Goal: Task Accomplishment & Management: Use online tool/utility

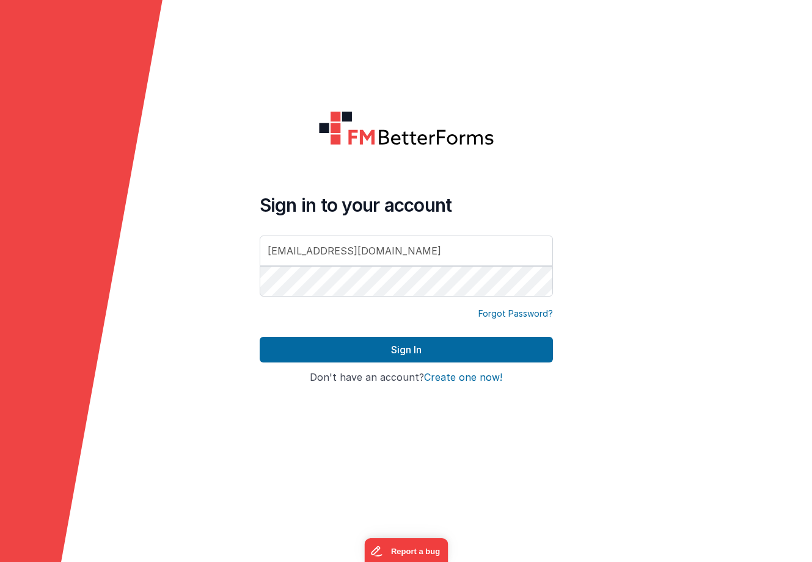
type input "[EMAIL_ADDRESS][DOMAIN_NAME]"
click at [405, 350] on button "Sign In" at bounding box center [406, 350] width 293 height 26
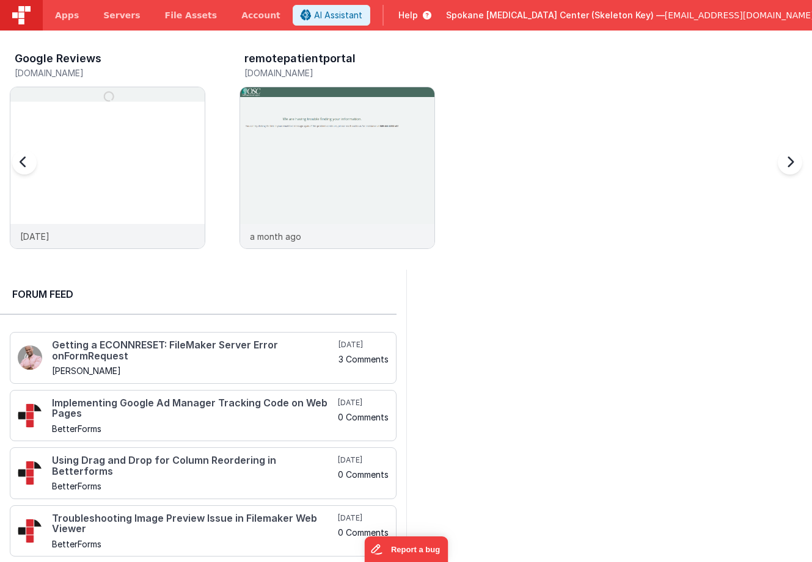
click at [70, 58] on h3 "Google Reviews" at bounding box center [58, 59] width 87 height 12
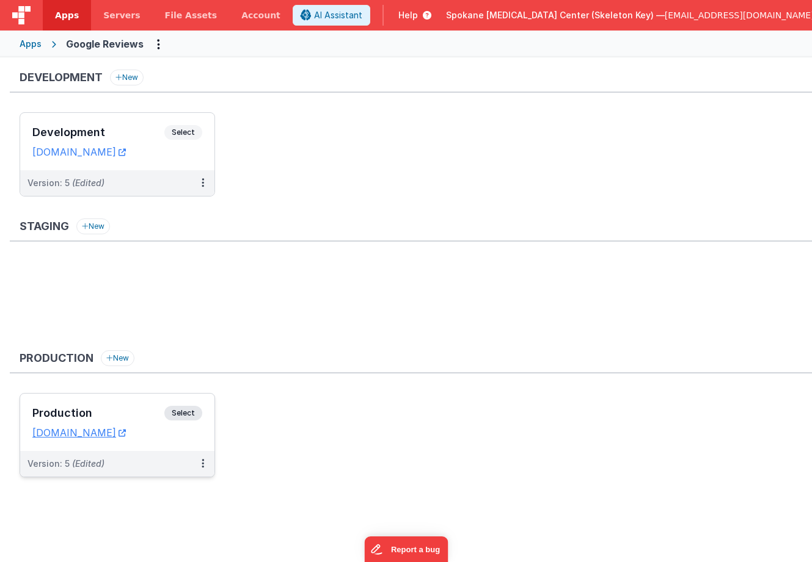
click at [184, 418] on span "Select" at bounding box center [183, 413] width 38 height 15
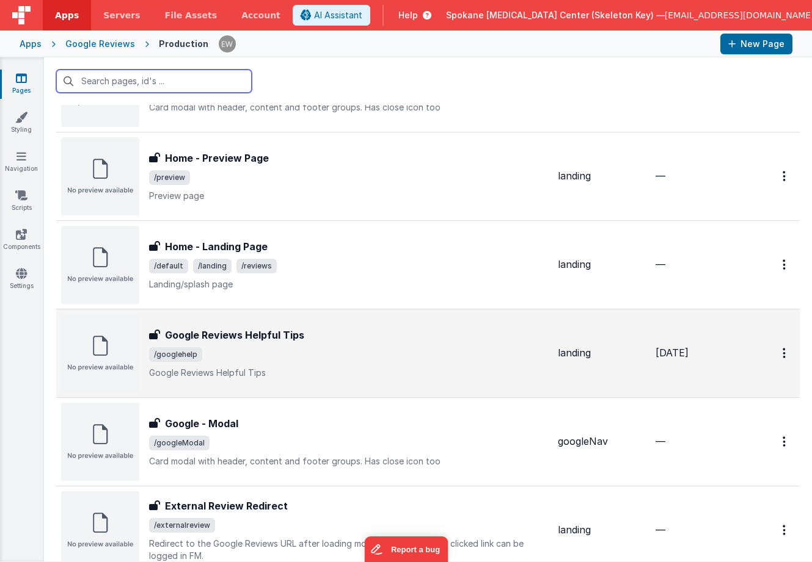
scroll to position [177, 0]
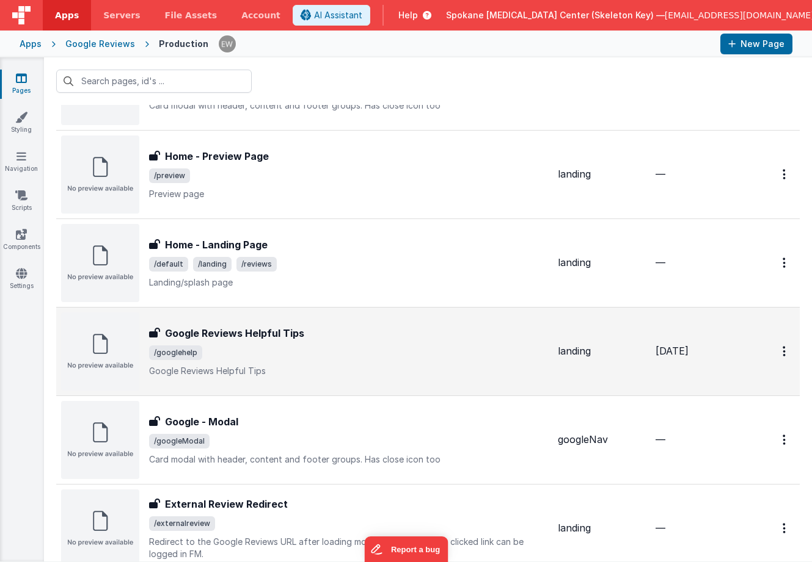
click at [285, 333] on h3 "Google Reviews Helpful Tips" at bounding box center [234, 333] width 139 height 15
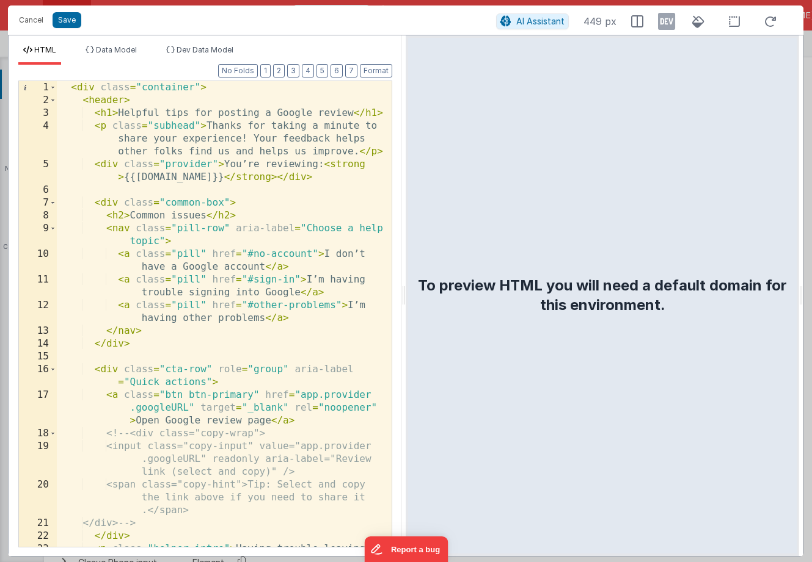
click at [301, 394] on div "< div class = "container" > < header > < h1 > Helpful tips for posting a Google…" at bounding box center [224, 339] width 335 height 517
click at [73, 19] on button "Save" at bounding box center [67, 20] width 29 height 16
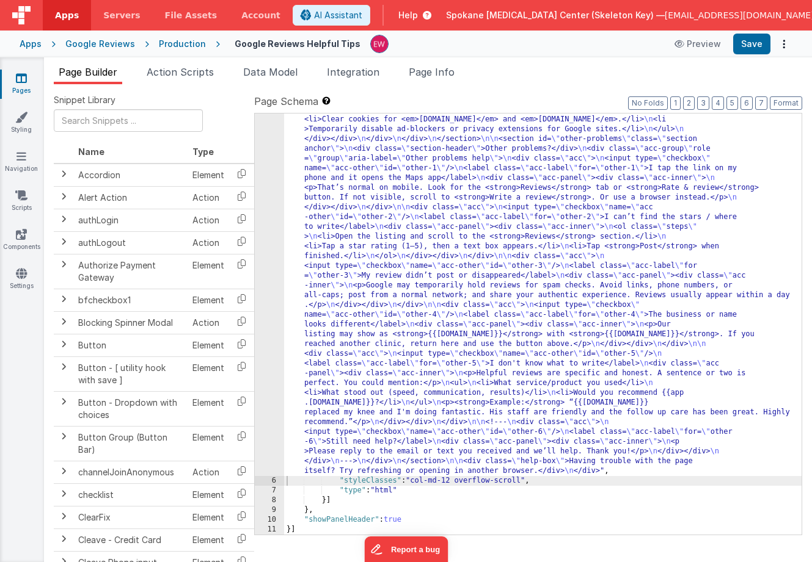
scroll to position [546, 0]
click at [754, 43] on button "Save" at bounding box center [751, 44] width 37 height 21
click at [519, 96] on label "Page Schema Shortcuts: Find: command-f Fold: command-option-L Unfold: command-o…" at bounding box center [528, 101] width 548 height 15
click at [419, 221] on div ""html" : " <div class= \" container \" > \n <header> \n <h1>Helpful tips for po…" at bounding box center [542, 257] width 517 height 1301
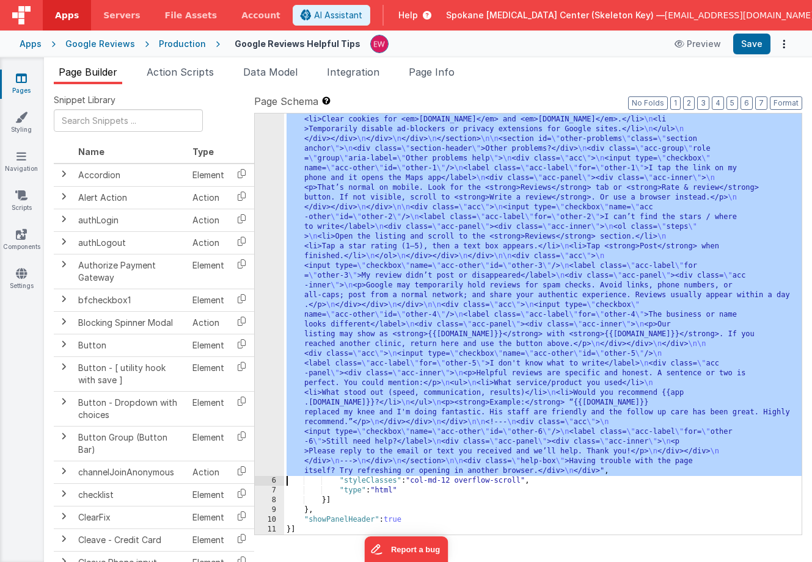
click at [263, 197] on div "5" at bounding box center [269, 42] width 29 height 870
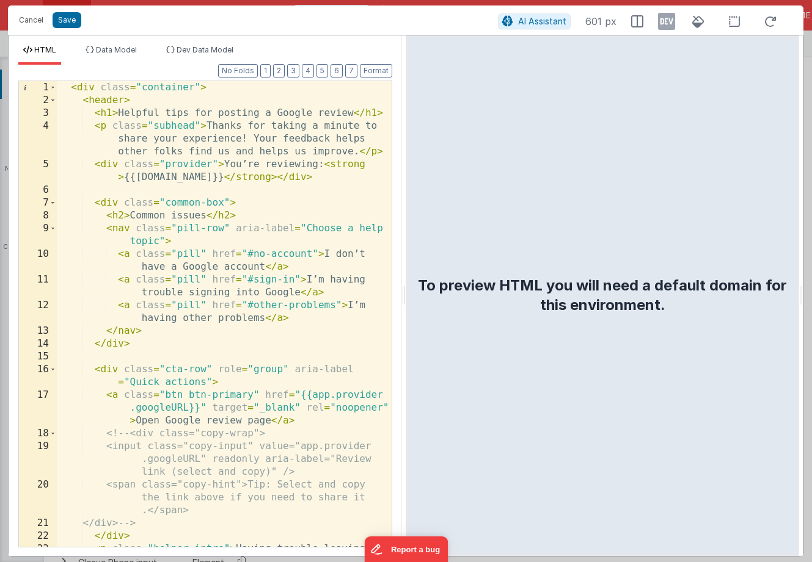
click at [311, 394] on div "< div class = "container" > < header > < h1 > Helpful tips for posting a Google…" at bounding box center [224, 339] width 335 height 517
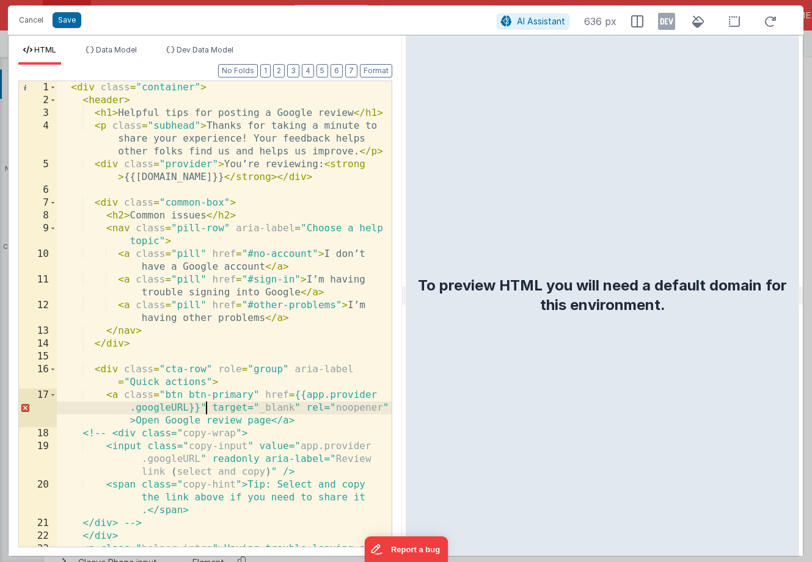
click at [206, 407] on div "< div class = "container" > < header > < h1 > Helpful tips for posting a Google…" at bounding box center [224, 339] width 335 height 517
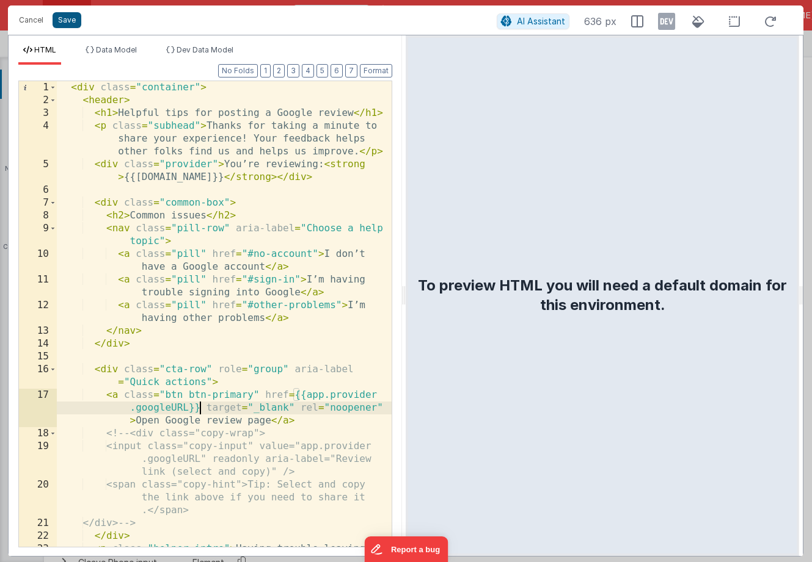
click at [65, 20] on button "Save" at bounding box center [67, 20] width 29 height 16
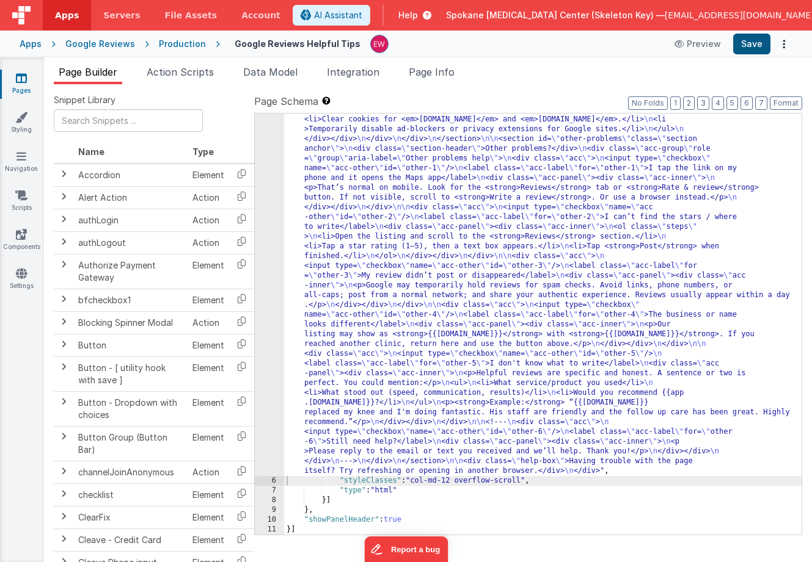
click at [752, 40] on button "Save" at bounding box center [751, 44] width 37 height 21
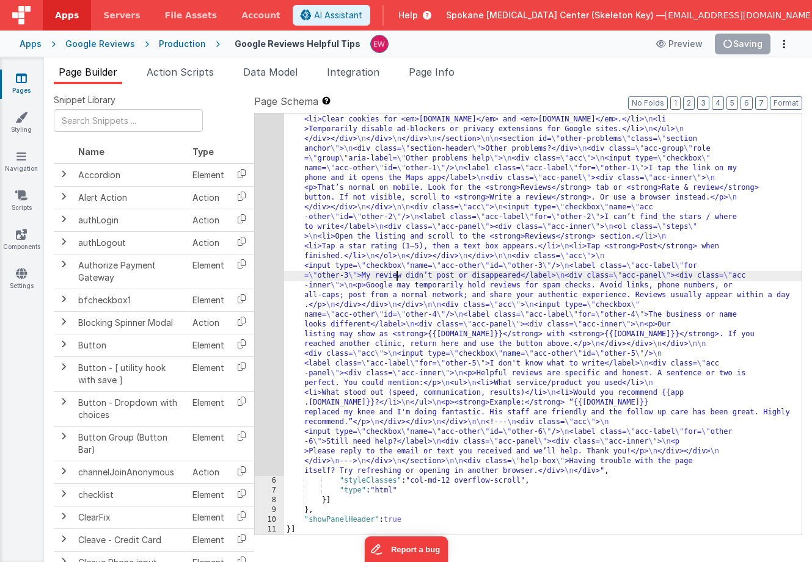
click at [396, 280] on div ""html" : " <div class= \" container \" > \n <header> \n <h1>Helpful tips for po…" at bounding box center [542, 257] width 517 height 1301
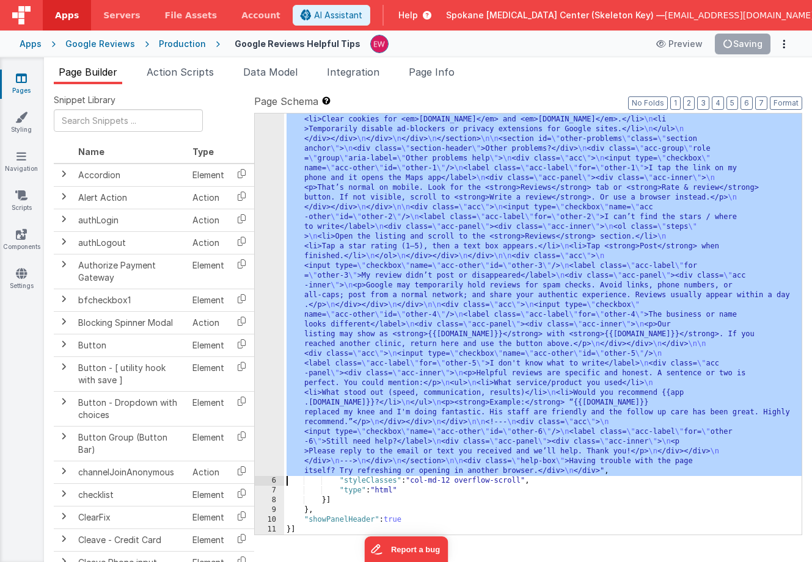
click at [260, 277] on div "5" at bounding box center [269, 42] width 29 height 870
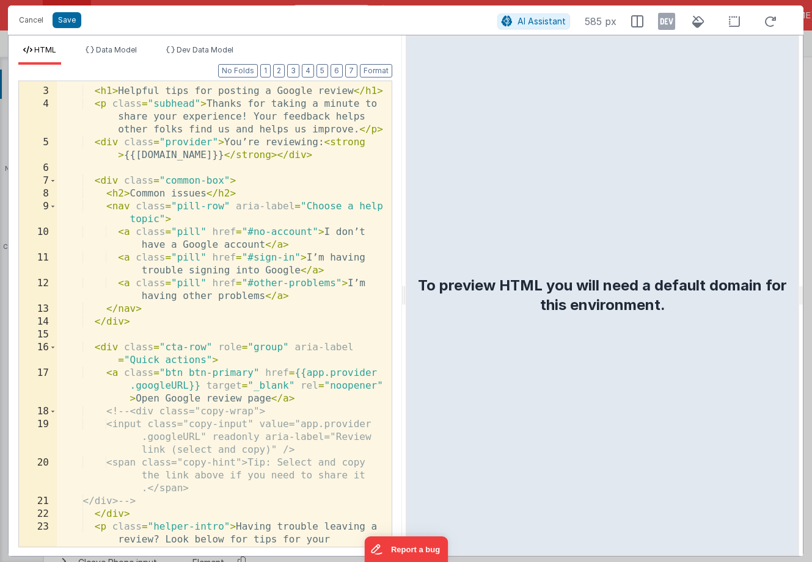
scroll to position [0, 0]
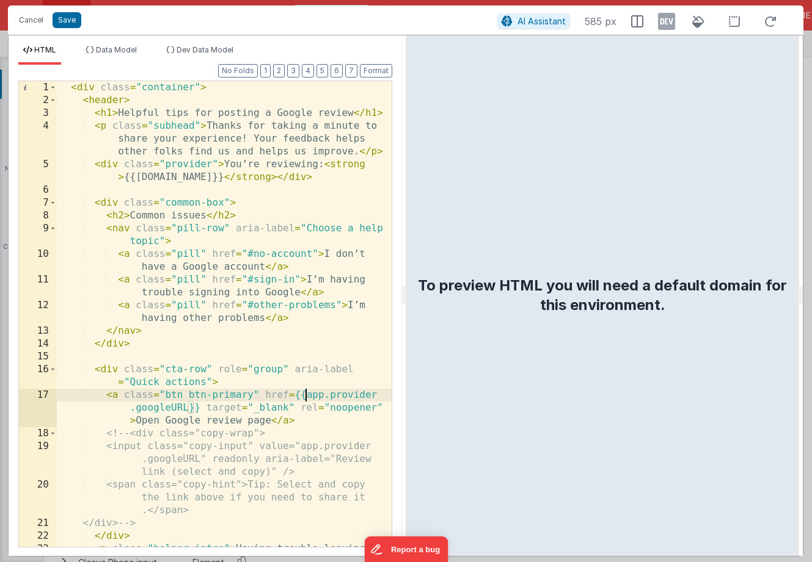
click at [305, 396] on div "< div class = "container" > < header > < h1 > Helpful tips for posting a Google…" at bounding box center [224, 339] width 335 height 517
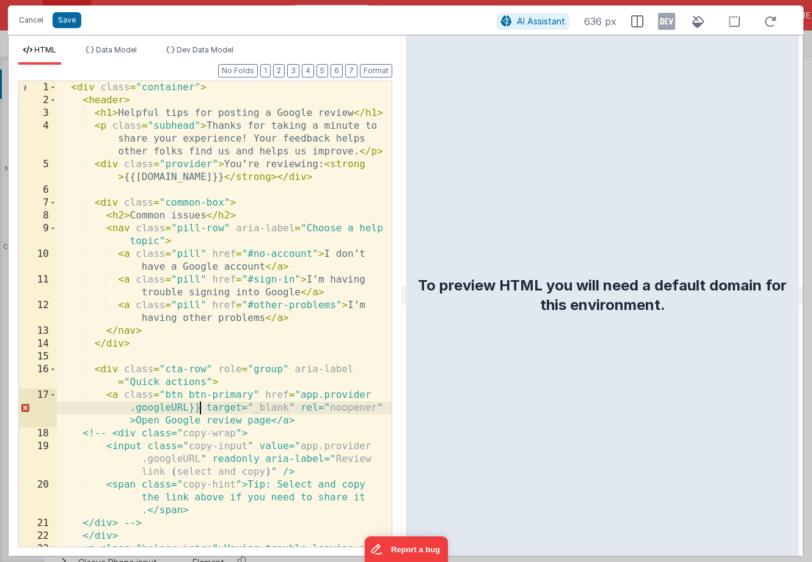
click at [199, 409] on div "< div class = "container" > < header > < h1 > Helpful tips for posting a Google…" at bounding box center [224, 339] width 335 height 517
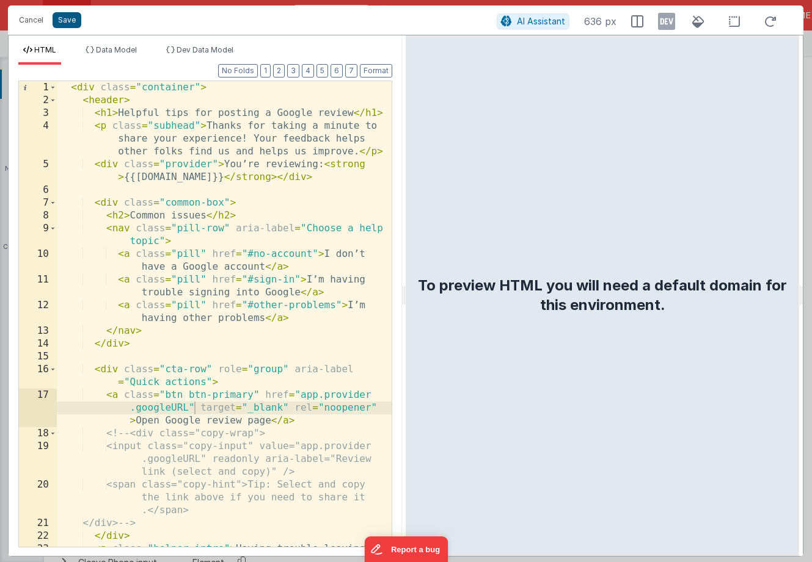
click at [65, 19] on button "Save" at bounding box center [67, 20] width 29 height 16
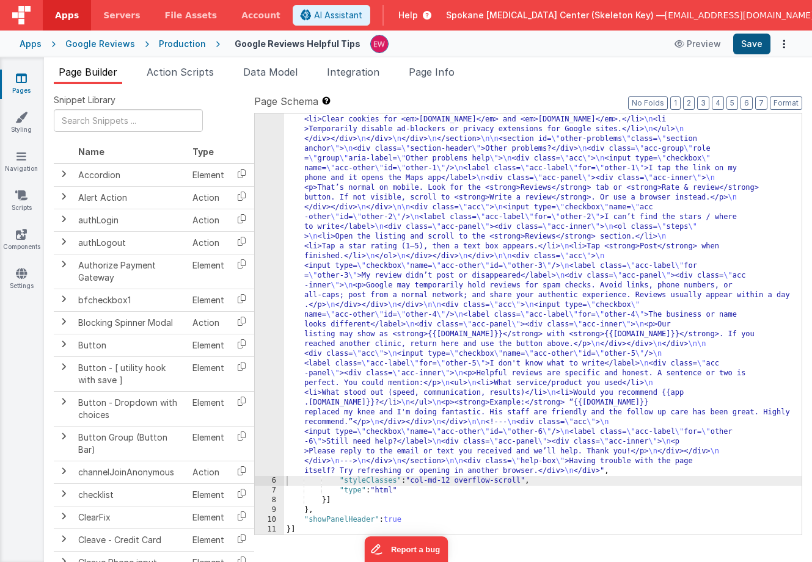
click at [754, 42] on button "Save" at bounding box center [751, 44] width 37 height 21
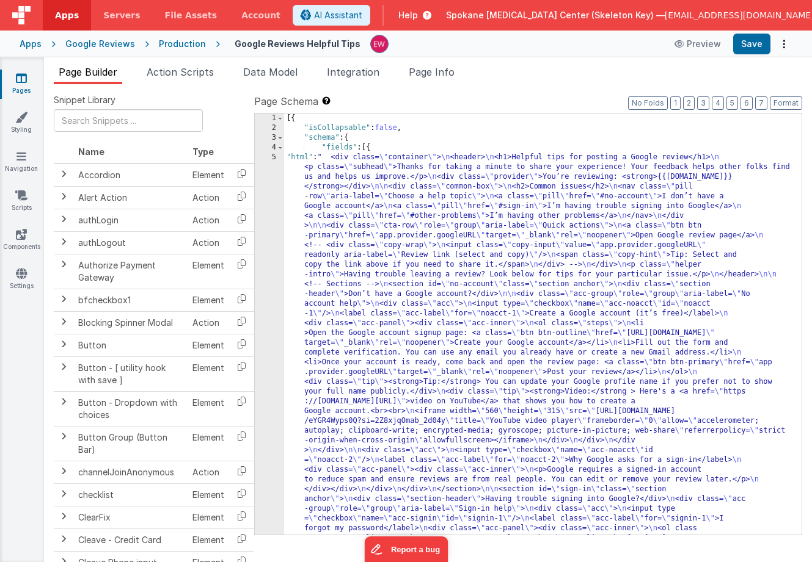
click at [418, 16] on span "Help" at bounding box center [408, 15] width 20 height 12
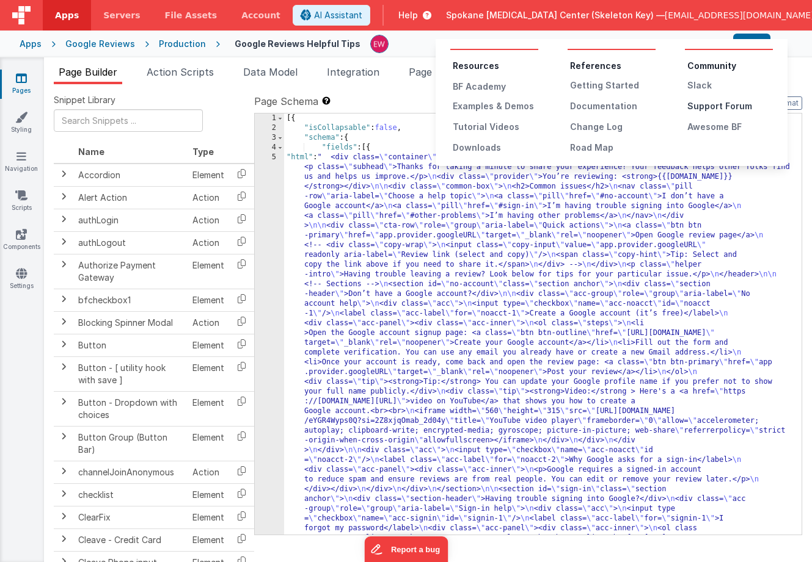
click at [713, 107] on div "Support Forum" at bounding box center [729, 106] width 85 height 12
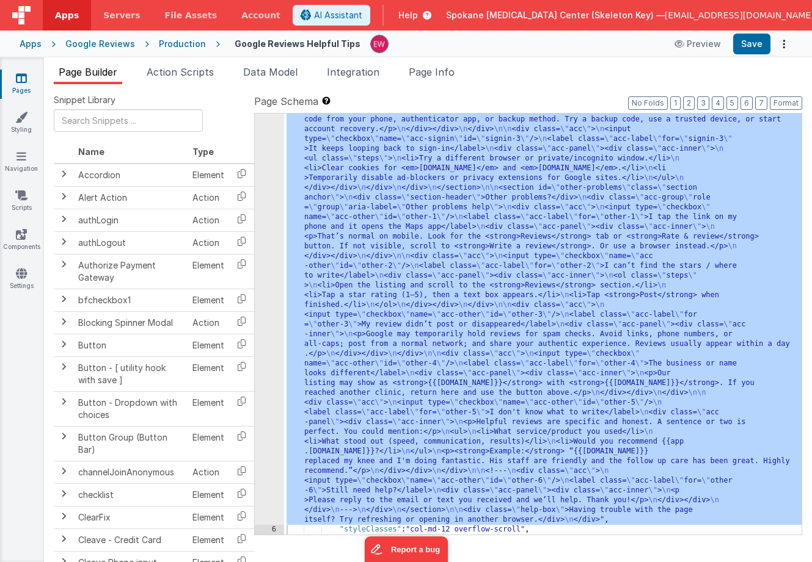
scroll to position [497, 0]
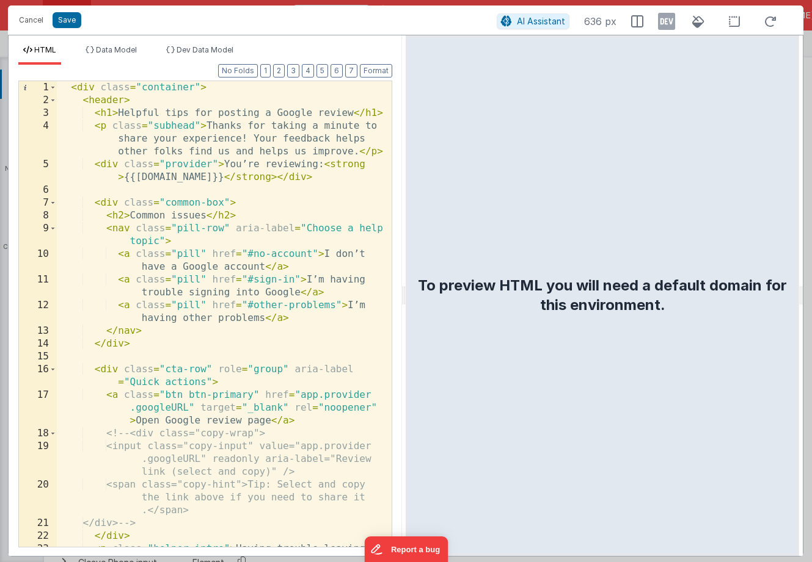
click at [299, 394] on div "< div class = "container" > < header > < h1 > Helpful tips for posting a Google…" at bounding box center [224, 339] width 335 height 517
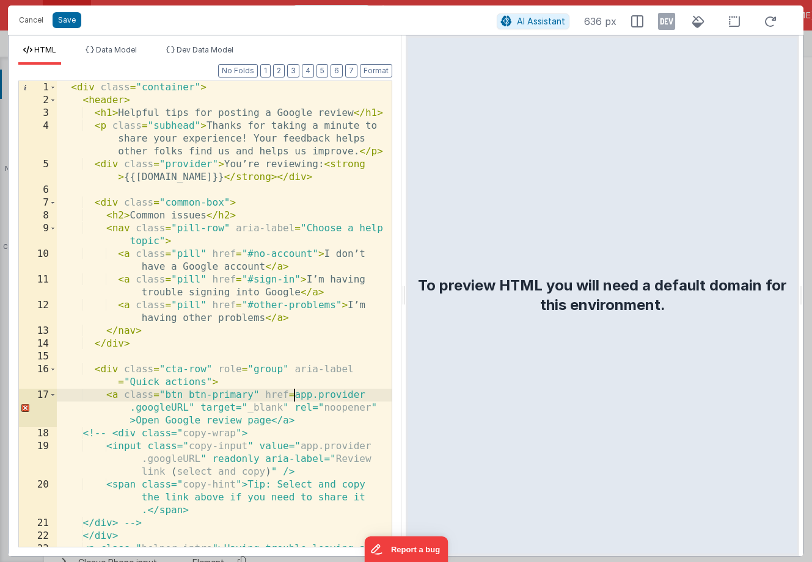
click at [194, 407] on div "< div class = "container" > < header > < h1 > Helpful tips for posting a Google…" at bounding box center [224, 339] width 335 height 517
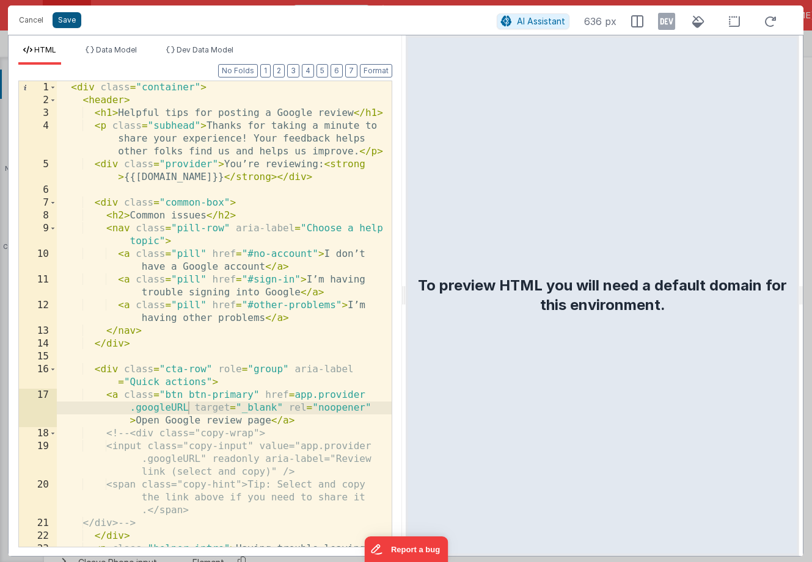
click at [72, 21] on button "Save" at bounding box center [67, 20] width 29 height 16
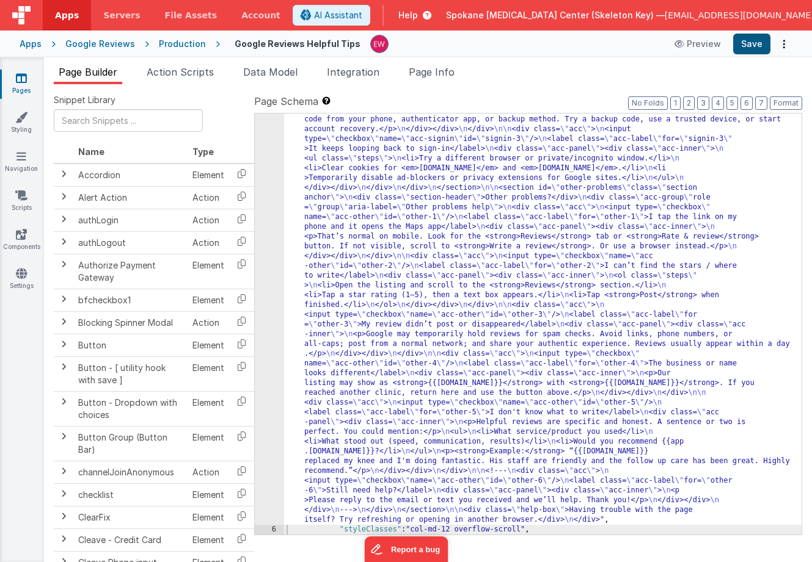
click at [757, 40] on button "Save" at bounding box center [751, 44] width 37 height 21
click at [413, 274] on div ""html" : " <div class= \" container \" > \n <header> \n <h1>Helpful tips for po…" at bounding box center [542, 306] width 517 height 1301
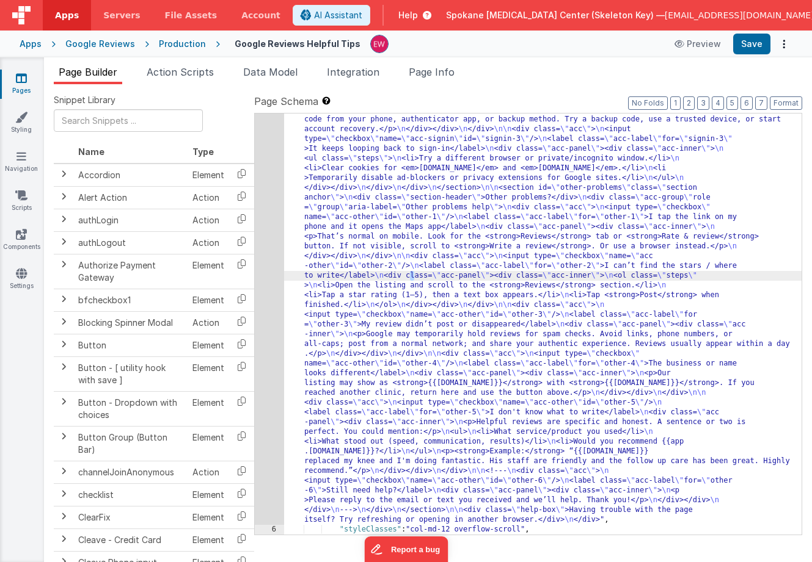
click at [270, 250] on div "5" at bounding box center [269, 91] width 29 height 870
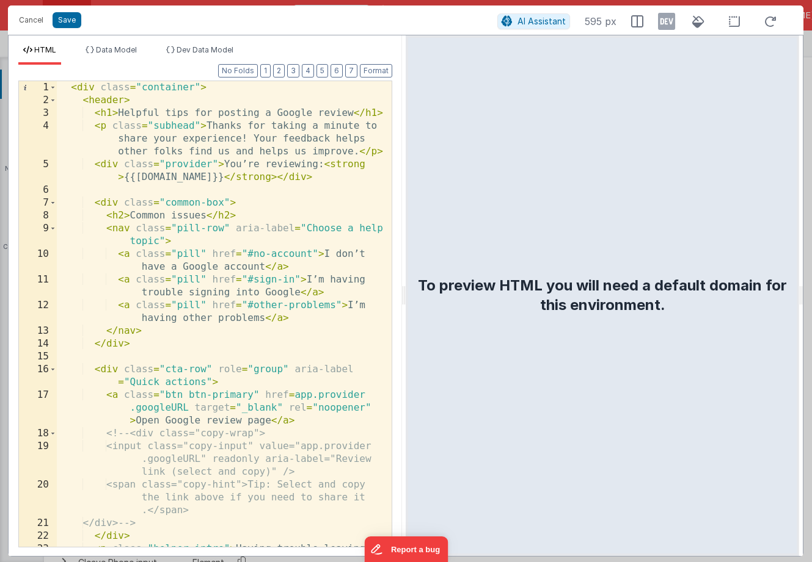
click at [295, 396] on div "< div class = "container" > < header > < h1 > Helpful tips for posting a Google…" at bounding box center [224, 339] width 335 height 517
click at [186, 409] on div "< div class = "container" > < header > < h1 > Helpful tips for posting a Google…" at bounding box center [224, 339] width 335 height 517
click at [68, 20] on button "Save" at bounding box center [67, 20] width 29 height 16
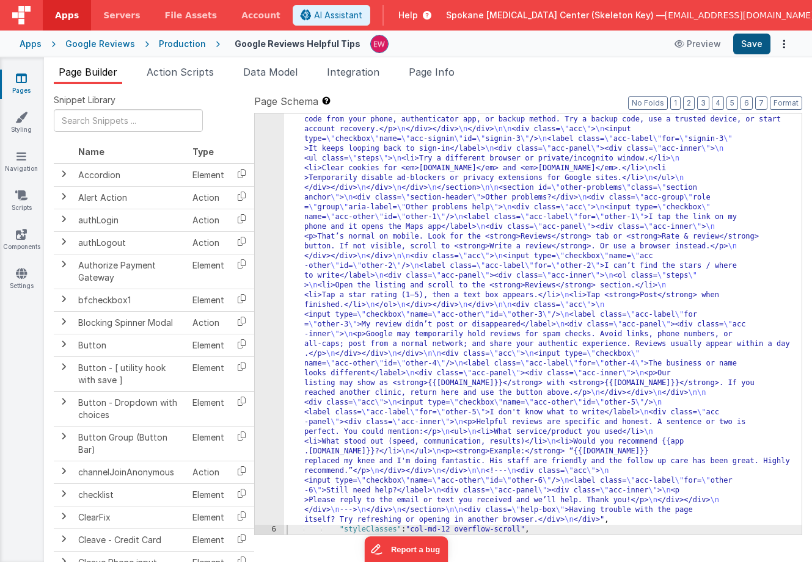
click at [758, 44] on button "Save" at bounding box center [751, 44] width 37 height 21
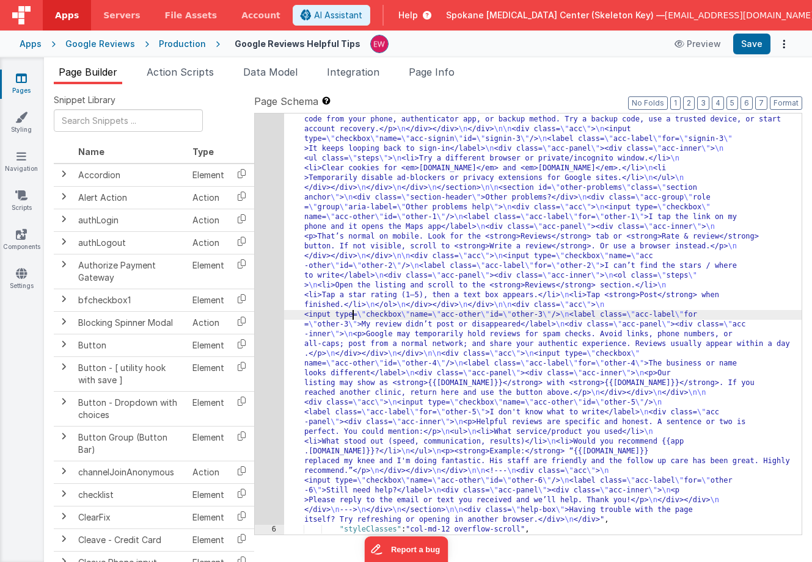
click at [352, 310] on div ""html" : " <div class= \" container \" > \n <header> \n <h1>Helpful tips for po…" at bounding box center [542, 306] width 517 height 1301
click at [263, 286] on div "5" at bounding box center [269, 91] width 29 height 870
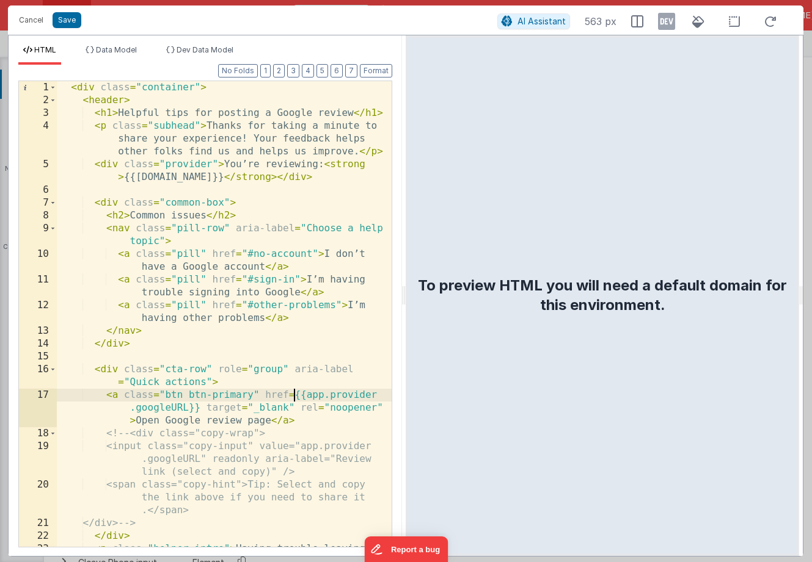
click at [296, 394] on div "< div class = "container" > < header > < h1 > Helpful tips for posting a Google…" at bounding box center [224, 339] width 335 height 517
click at [307, 397] on div "< div class = "container" > < header > < h1 > Helpful tips for posting a Google…" at bounding box center [224, 339] width 335 height 517
click at [292, 395] on div "< div class = "container" > < header > < h1 > Helpful tips for posting a Google…" at bounding box center [224, 339] width 335 height 517
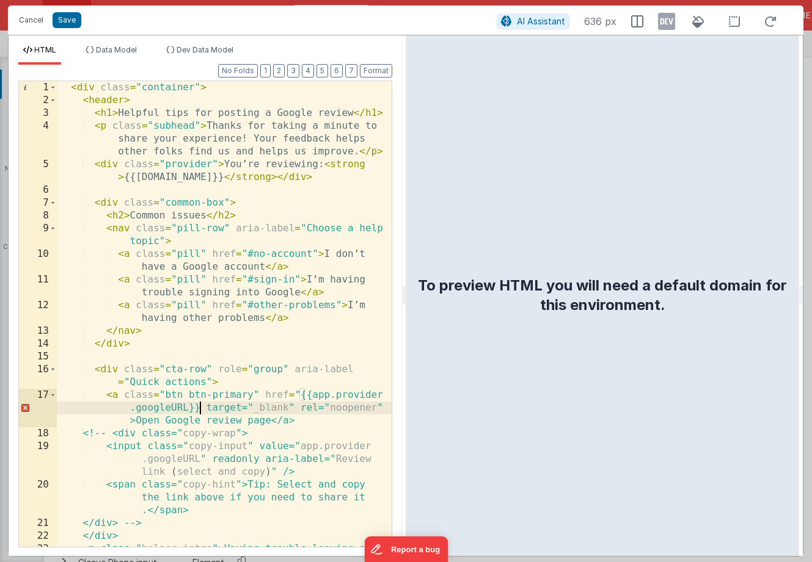
click at [203, 411] on div "< div class = "container" > < header > < h1 > Helpful tips for posting a Google…" at bounding box center [224, 339] width 335 height 517
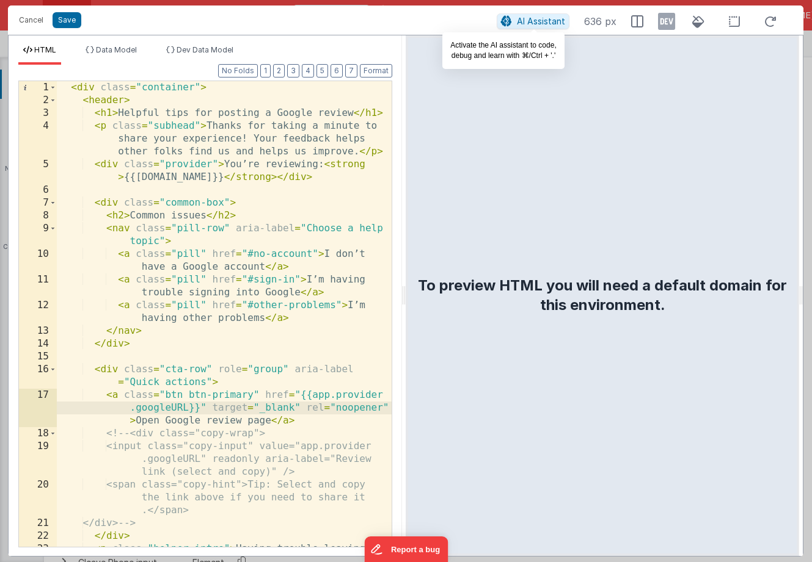
click at [543, 19] on span "AI Assistant" at bounding box center [541, 21] width 48 height 10
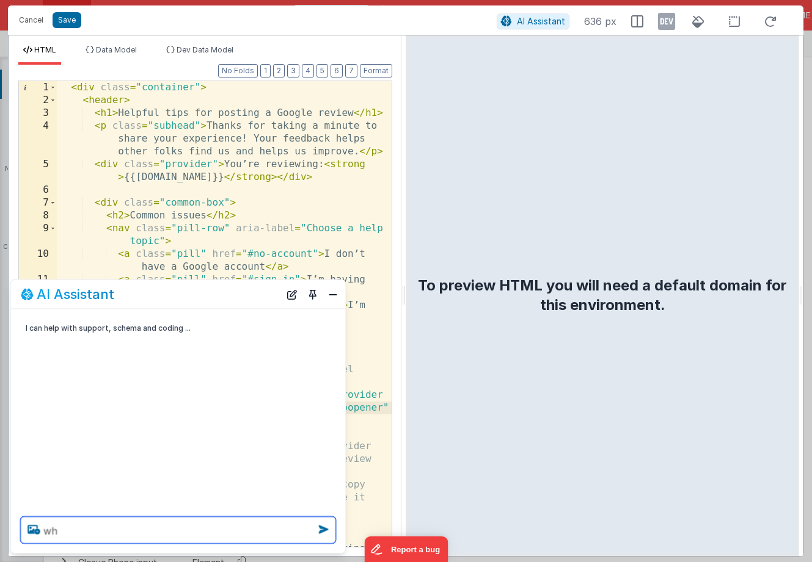
type textarea "w"
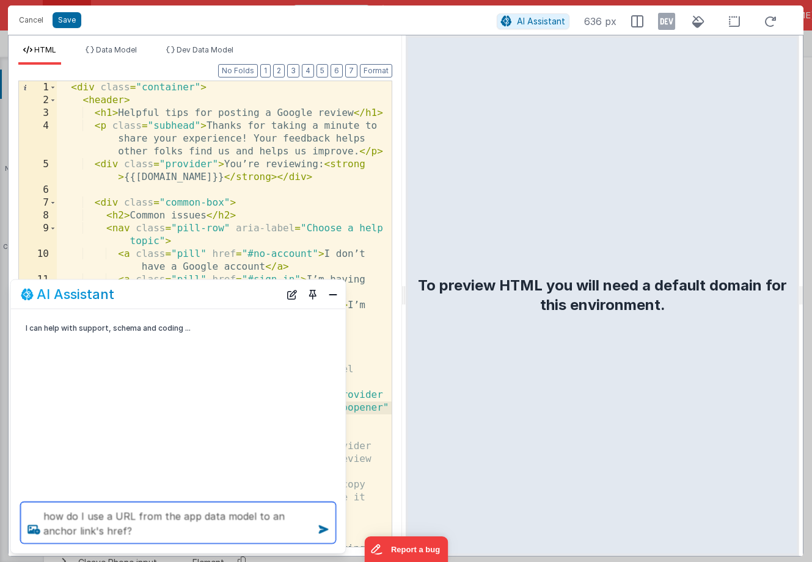
type textarea "how do I use a URL from the app data model to an anchor link's href?"
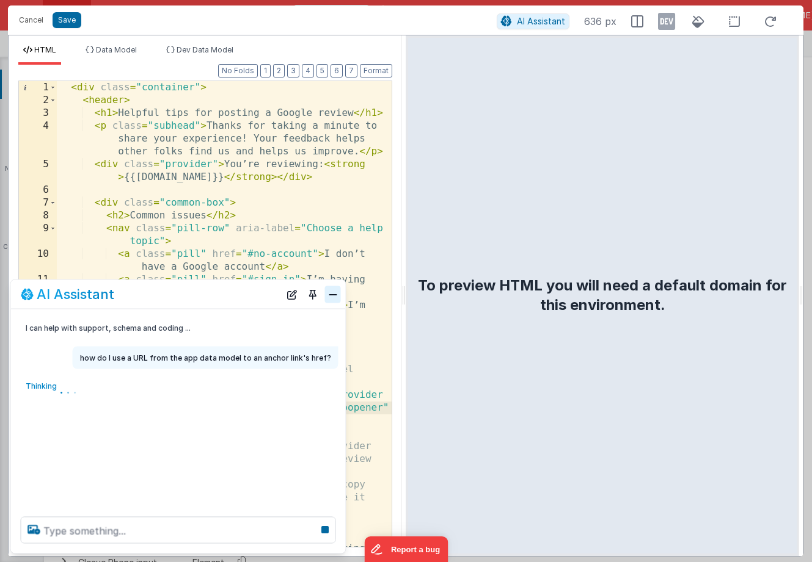
click at [333, 294] on button "Close" at bounding box center [333, 294] width 16 height 17
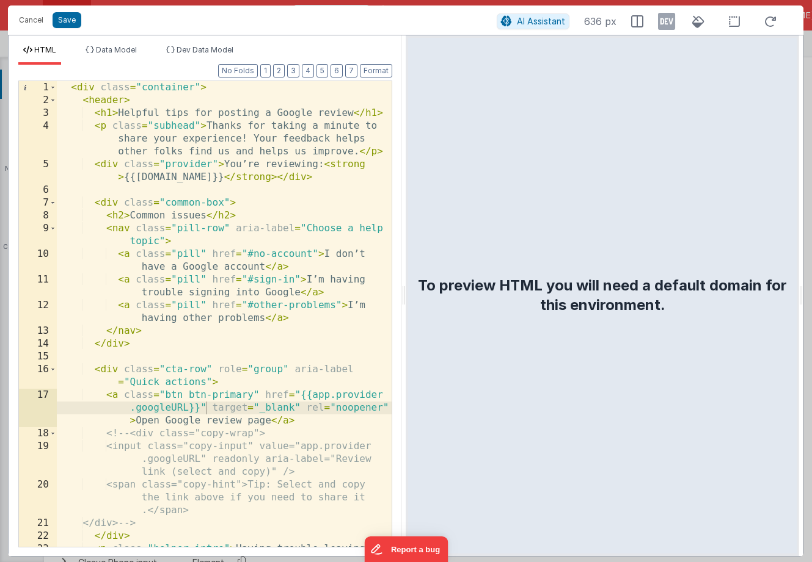
click at [285, 424] on div "< div class = "container" > < header > < h1 > Helpful tips for posting a Google…" at bounding box center [224, 339] width 335 height 517
click at [313, 394] on div "< div class = "container" > < header > < h1 > Helpful tips for posting a Google…" at bounding box center [224, 339] width 335 height 517
click at [200, 409] on div "< div class = "container" > < header > < h1 > Helpful tips for posting a Google…" at bounding box center [224, 339] width 335 height 517
click at [268, 399] on div "< div class = "container" > < header > < h1 > Helpful tips for posting a Google…" at bounding box center [224, 339] width 335 height 517
click at [266, 393] on div "< div class = "container" > < header > < h1 > Helpful tips for posting a Google…" at bounding box center [224, 339] width 335 height 517
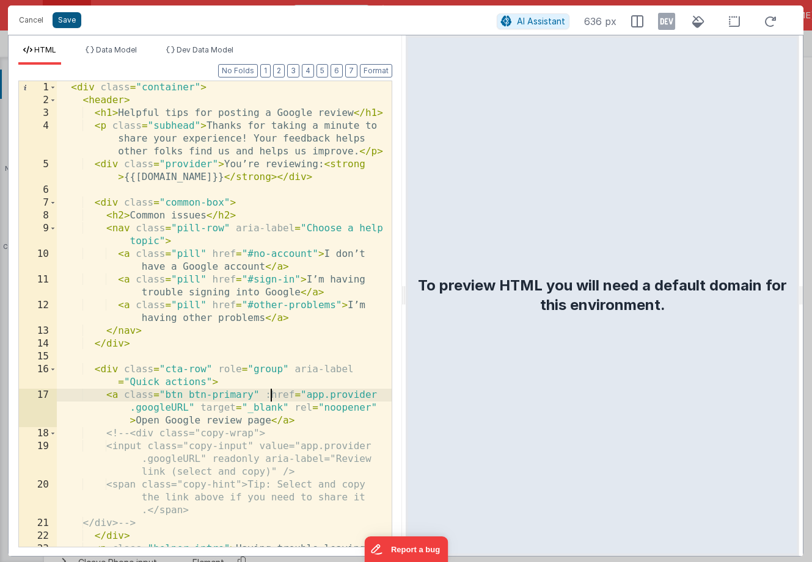
click at [62, 19] on button "Save" at bounding box center [67, 20] width 29 height 16
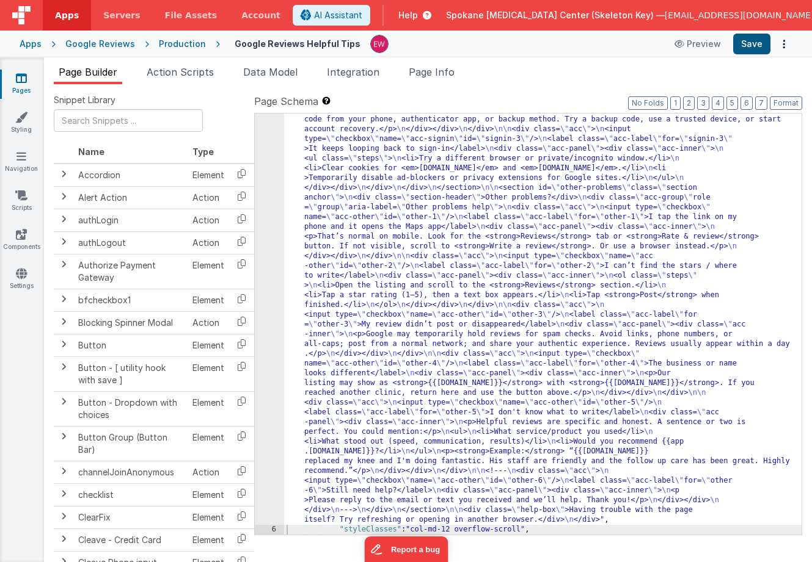
click at [754, 45] on button "Save" at bounding box center [751, 44] width 37 height 21
click at [337, 249] on div ""html" : " <div class= \" container \" > \n <header> \n <h1>Helpful tips for po…" at bounding box center [542, 306] width 517 height 1301
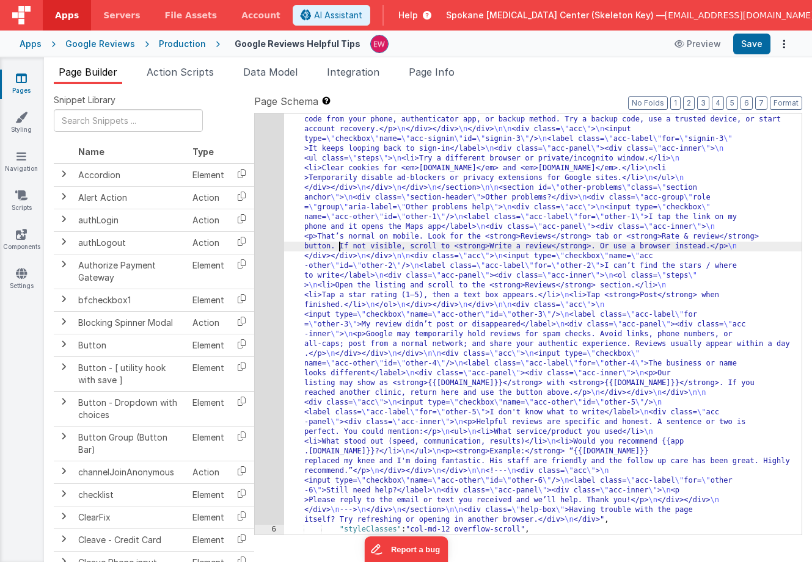
click at [275, 244] on div "5" at bounding box center [269, 91] width 29 height 870
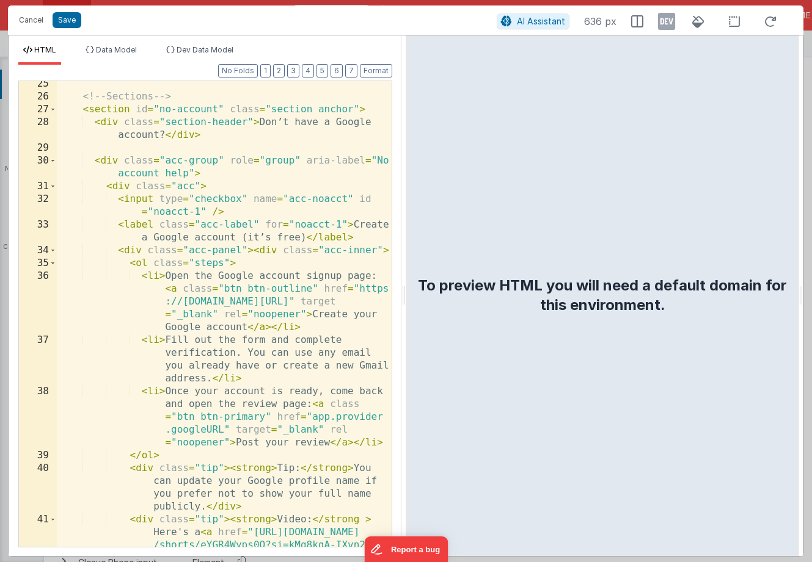
scroll to position [525, 0]
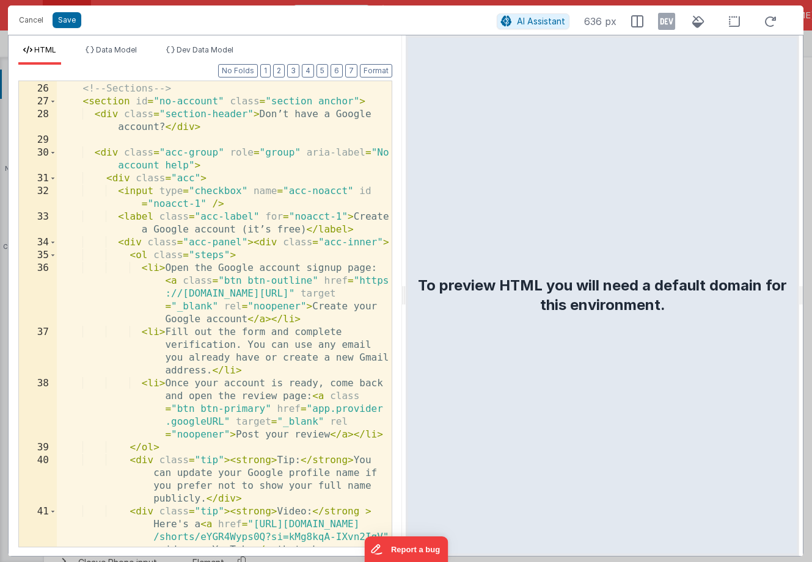
click at [276, 409] on div "<!-- Sections --> < section id = "no-account" class = "section anchor" > < div …" at bounding box center [224, 341] width 335 height 543
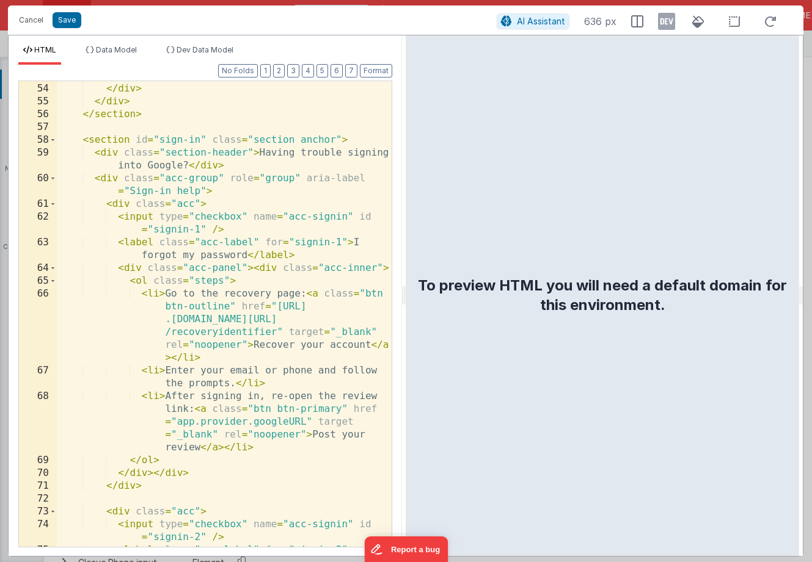
scroll to position [1332, 0]
click at [357, 409] on div "</ div > </ div > </ div > </ div > </ section > < section id = "sign-in" class…" at bounding box center [224, 328] width 335 height 517
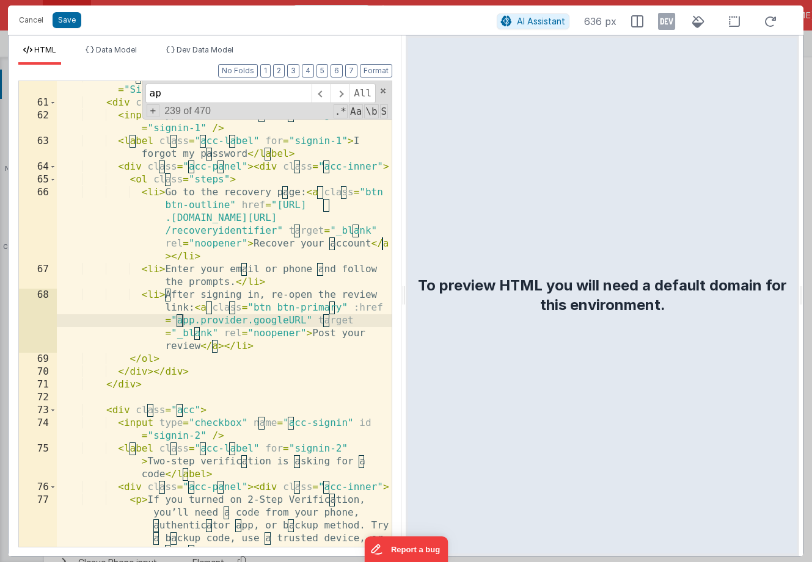
scroll to position [1434, 0]
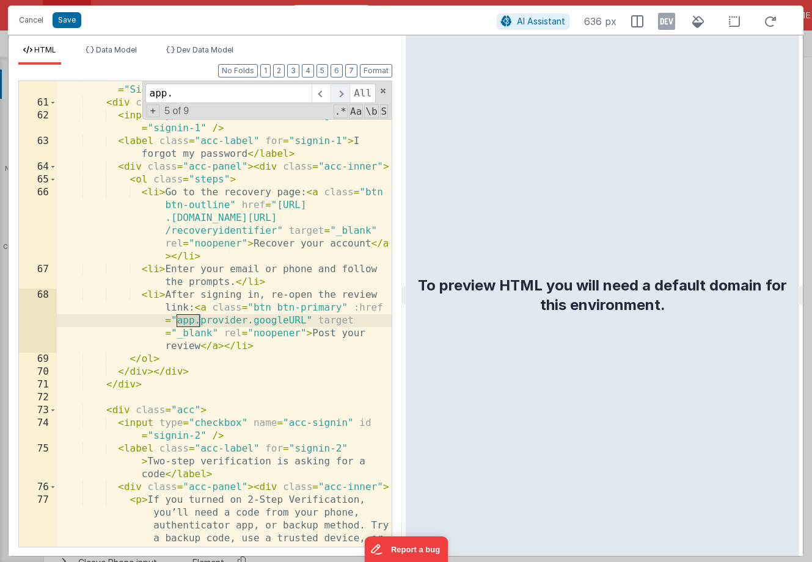
type input "app."
click at [344, 89] on span at bounding box center [339, 94] width 19 height 20
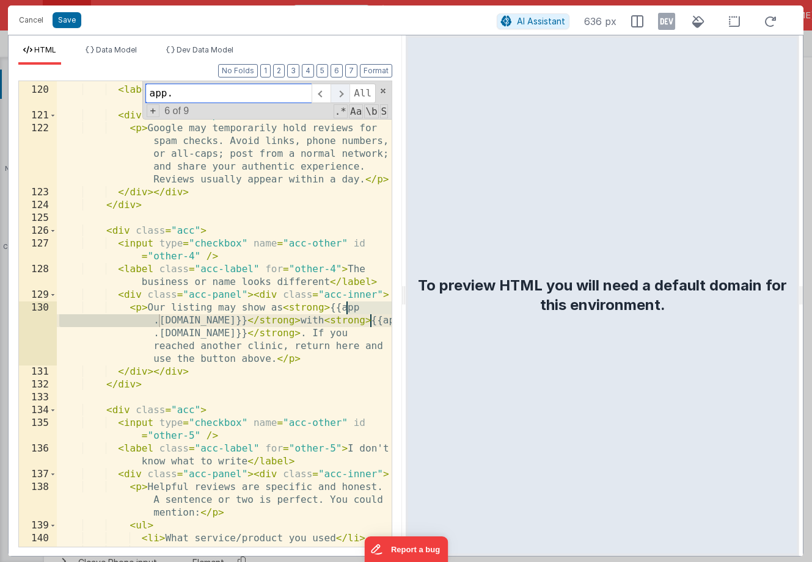
click at [343, 90] on span at bounding box center [339, 94] width 19 height 20
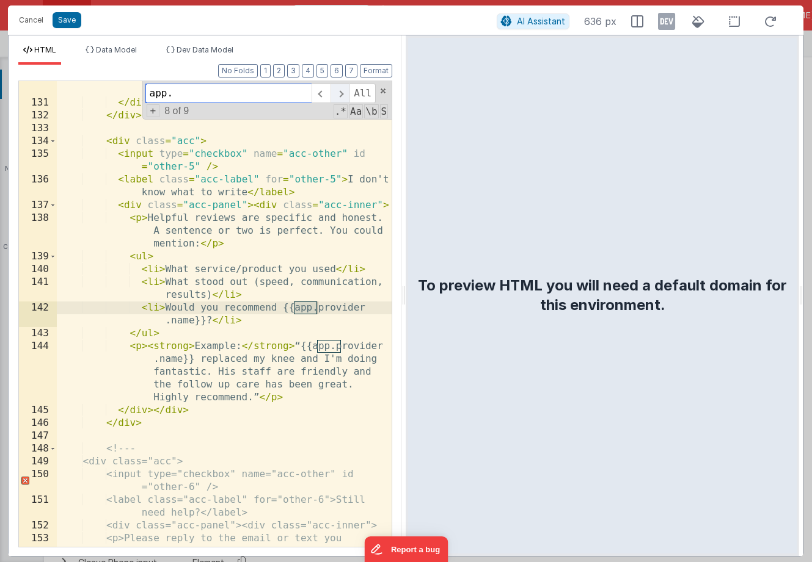
scroll to position [2985, 0]
click at [343, 90] on span at bounding box center [339, 94] width 19 height 20
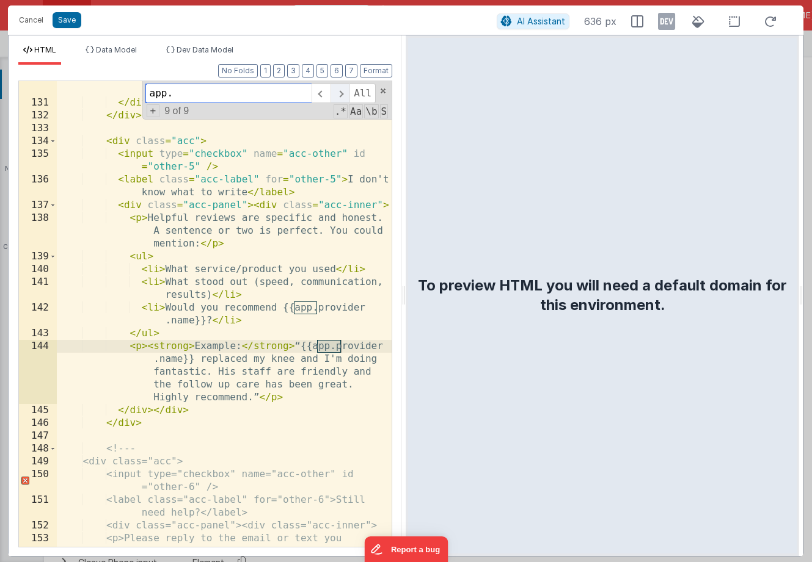
click at [343, 90] on span at bounding box center [339, 94] width 19 height 20
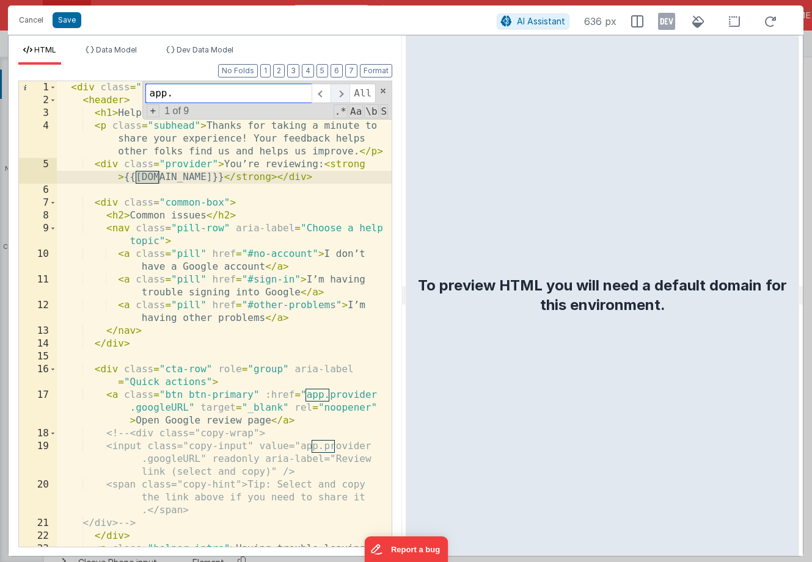
click at [343, 90] on span at bounding box center [339, 94] width 19 height 20
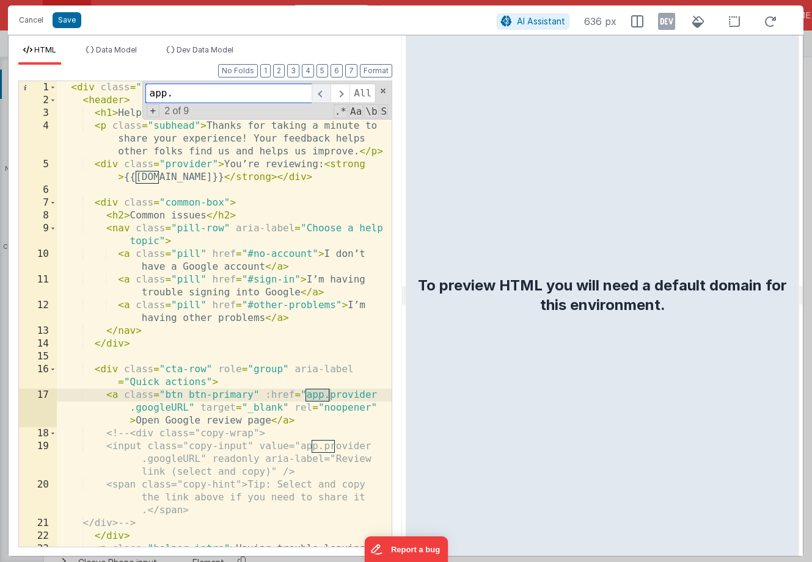
click at [324, 91] on span at bounding box center [320, 94] width 19 height 20
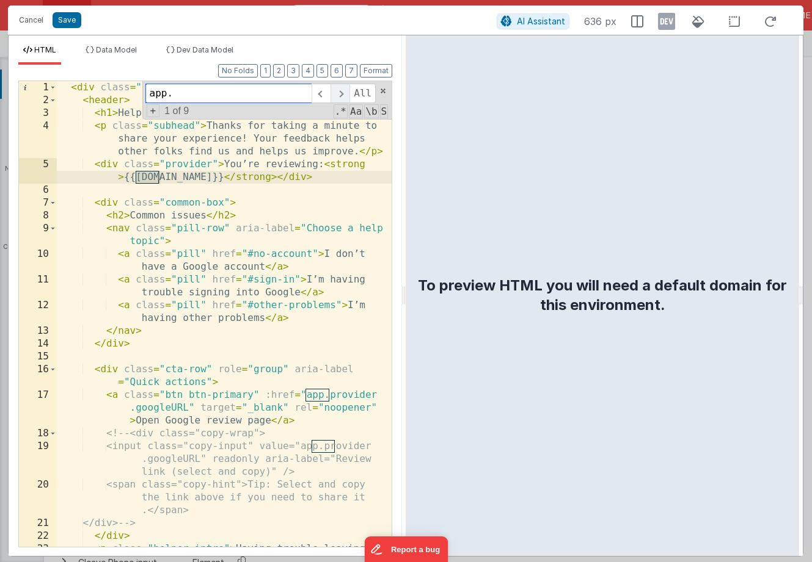
click at [344, 94] on span at bounding box center [339, 94] width 19 height 20
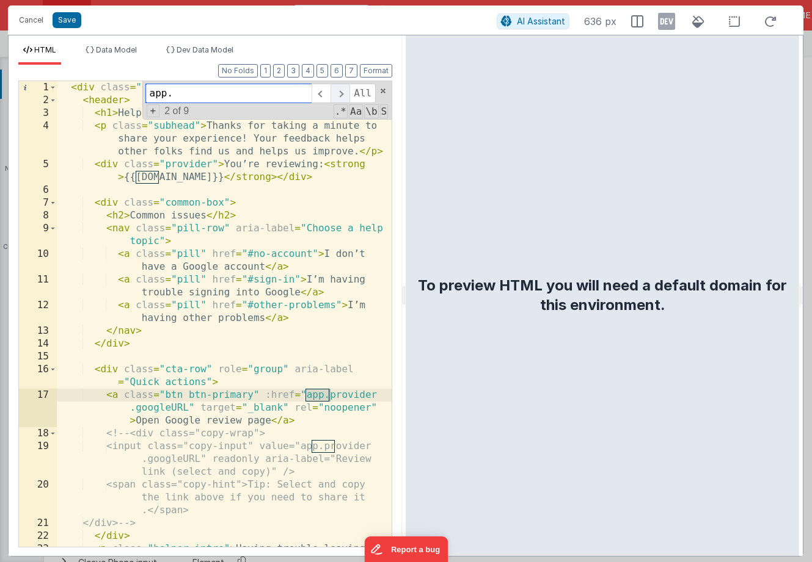
click at [344, 94] on span at bounding box center [339, 94] width 19 height 20
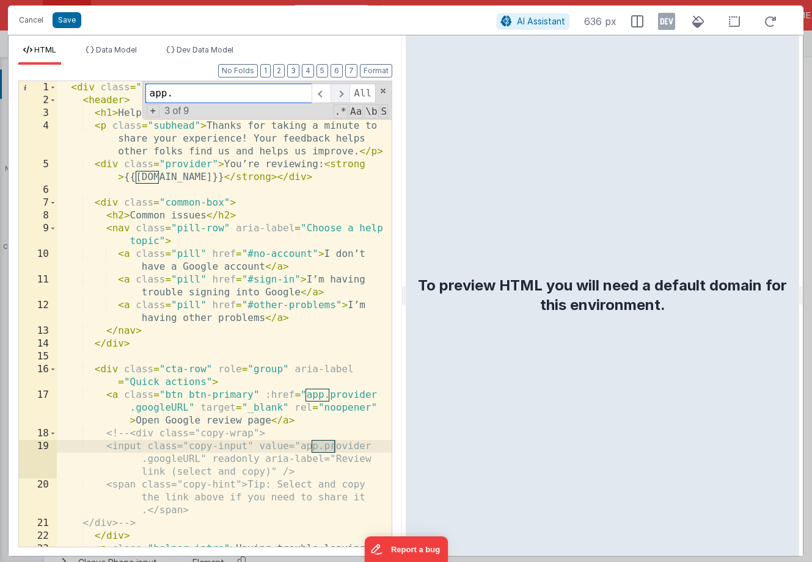
click at [344, 94] on span at bounding box center [339, 94] width 19 height 20
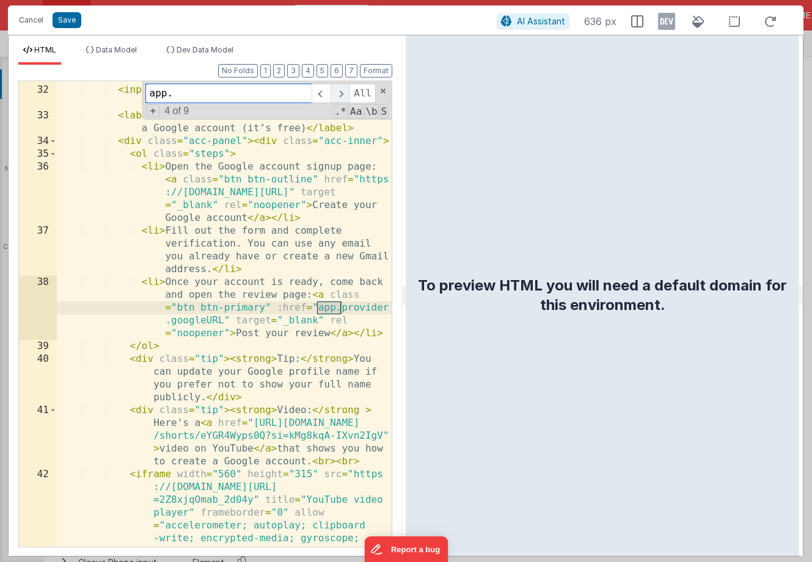
click at [343, 94] on span at bounding box center [339, 94] width 19 height 20
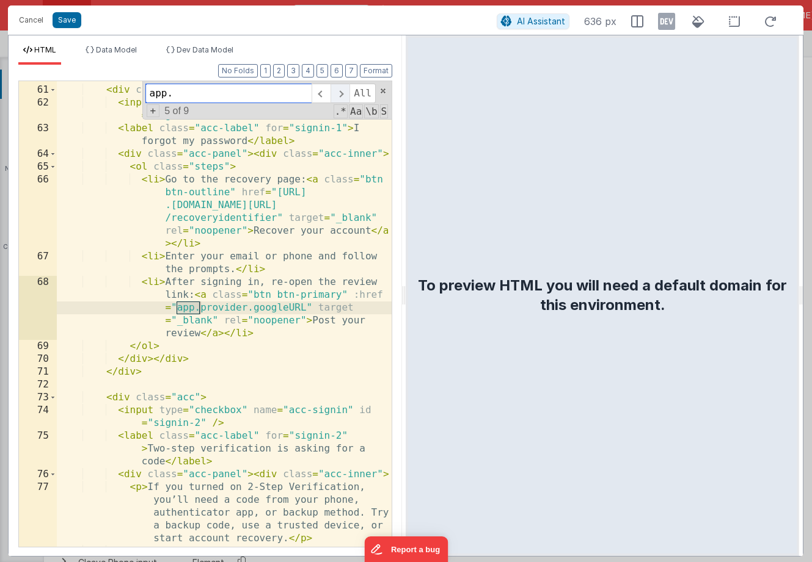
click at [338, 93] on span at bounding box center [339, 94] width 19 height 20
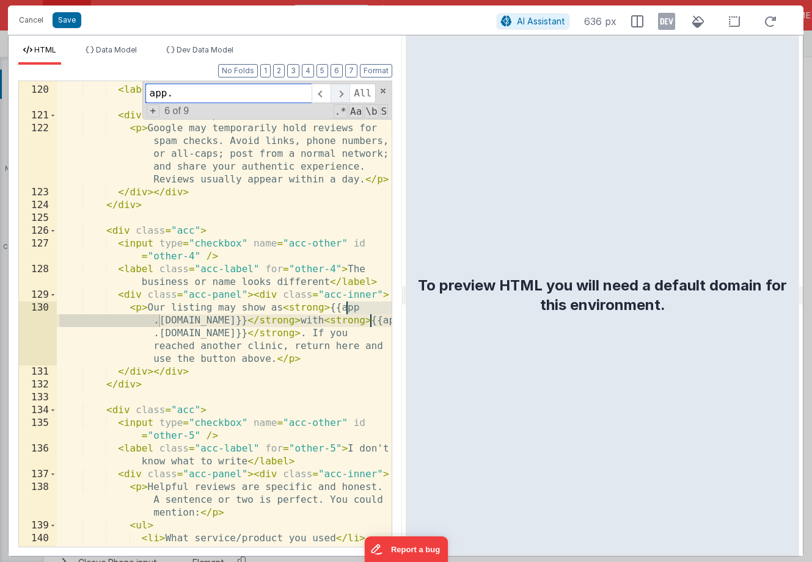
scroll to position [2716, 0]
click at [338, 93] on span at bounding box center [339, 94] width 19 height 20
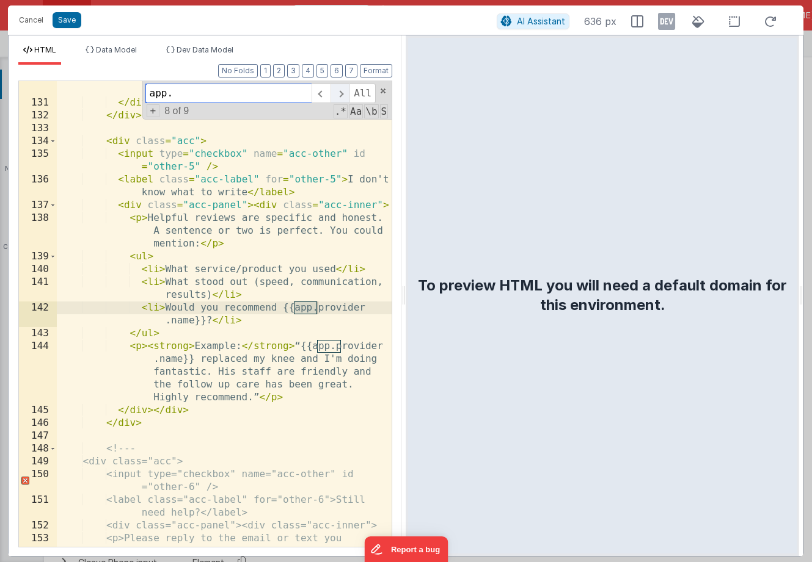
click at [338, 93] on span at bounding box center [339, 94] width 19 height 20
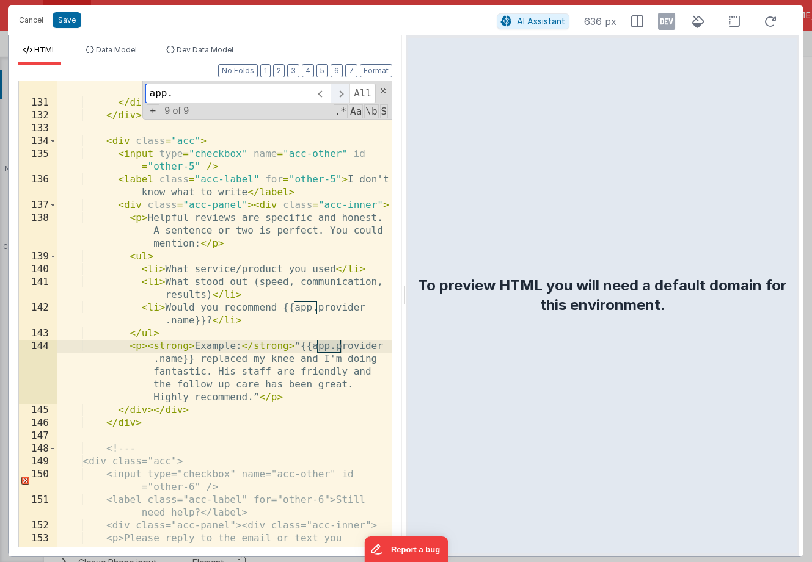
click at [338, 93] on span at bounding box center [339, 94] width 19 height 20
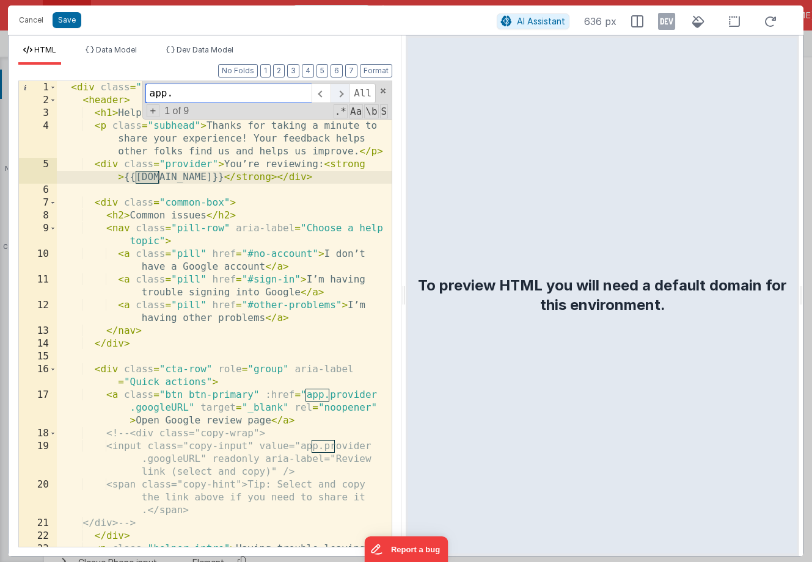
click at [338, 93] on span at bounding box center [339, 94] width 19 height 20
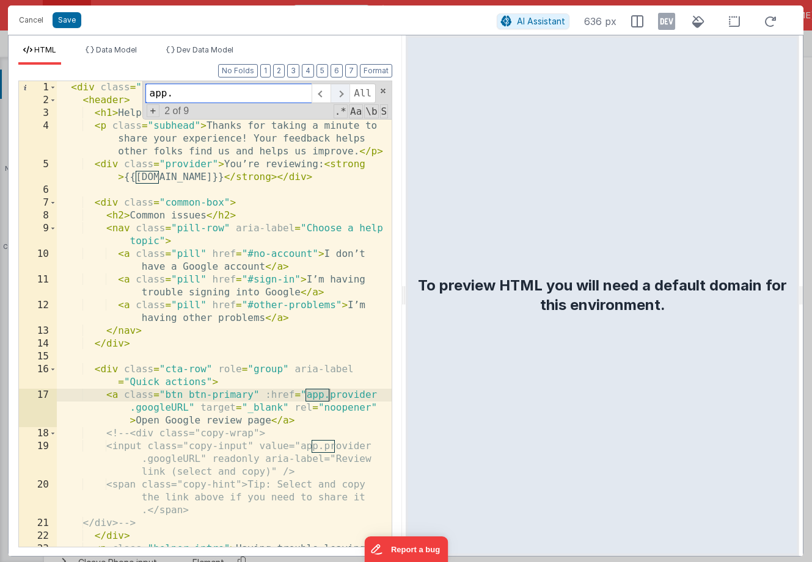
click at [338, 93] on span at bounding box center [339, 94] width 19 height 20
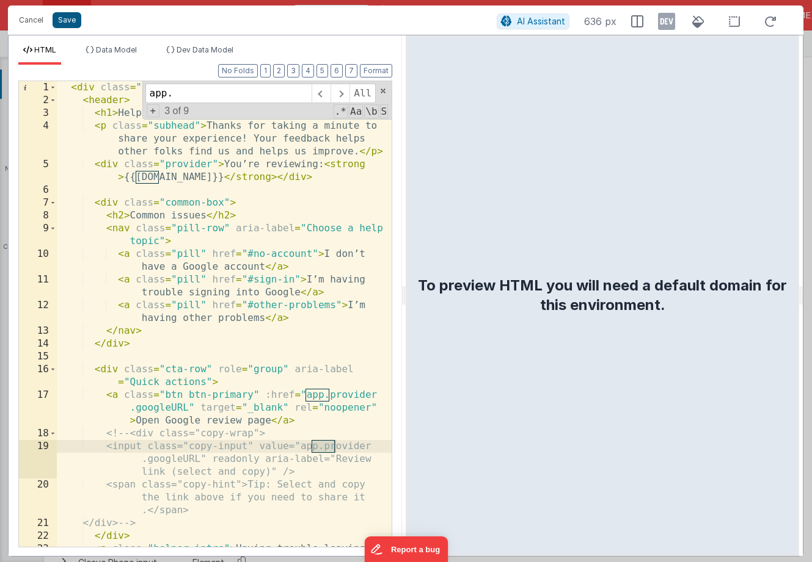
click at [73, 20] on button "Save" at bounding box center [67, 20] width 29 height 16
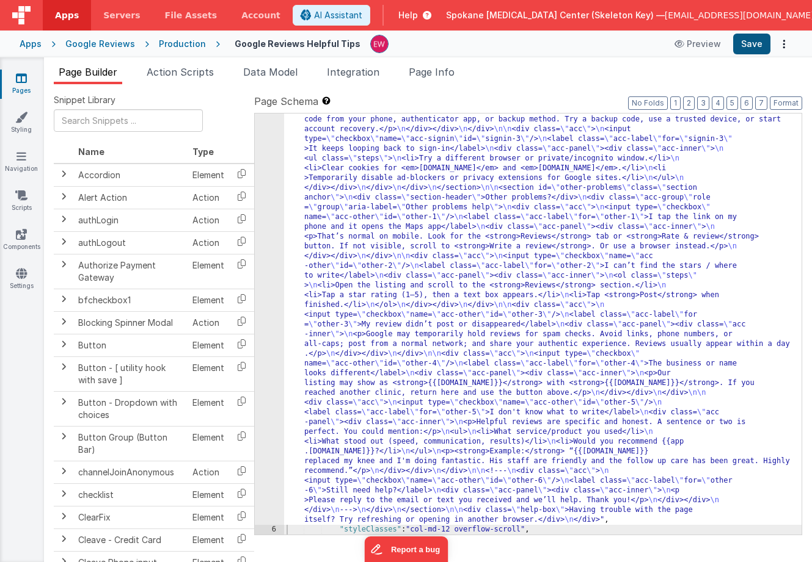
click at [749, 43] on button "Save" at bounding box center [751, 44] width 37 height 21
click at [321, 181] on div ""html" : " <div class= \" container \" > \n <header> \n <h1>Helpful tips for po…" at bounding box center [542, 306] width 517 height 1301
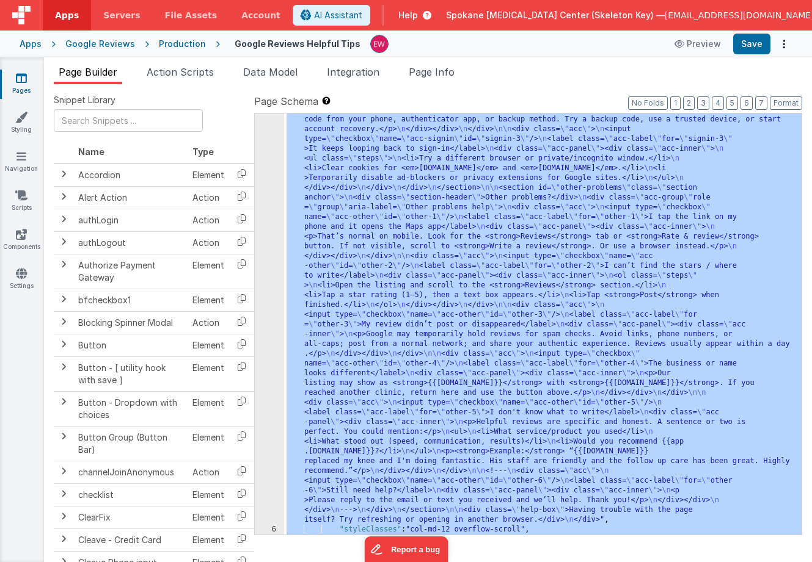
click at [109, 44] on div "Google Reviews" at bounding box center [100, 44] width 70 height 12
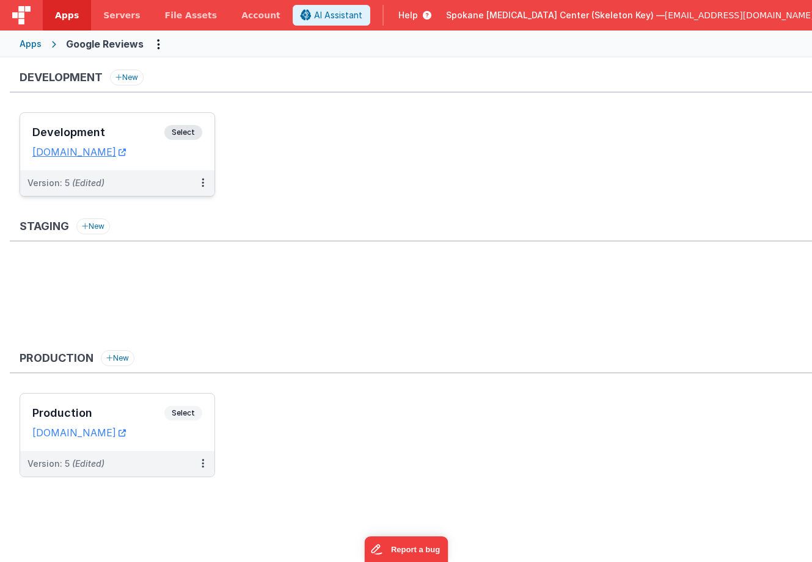
click at [193, 131] on span "Select" at bounding box center [183, 132] width 38 height 15
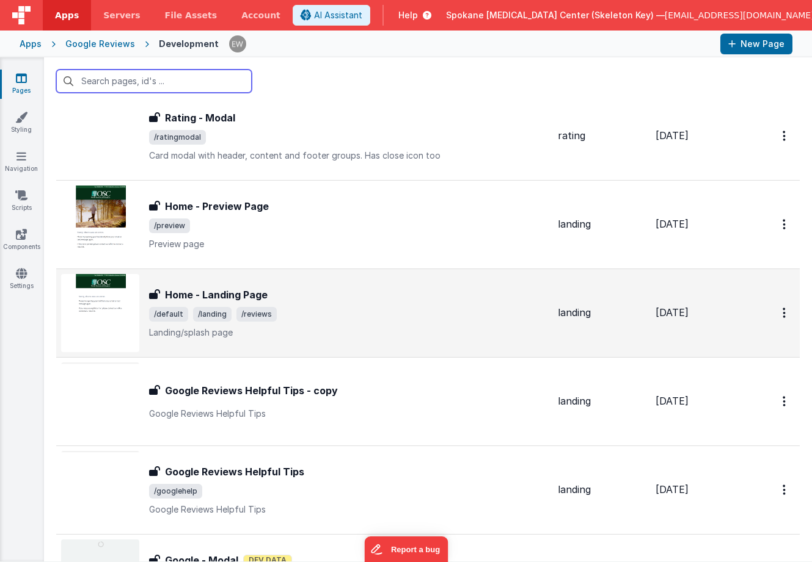
scroll to position [129, 0]
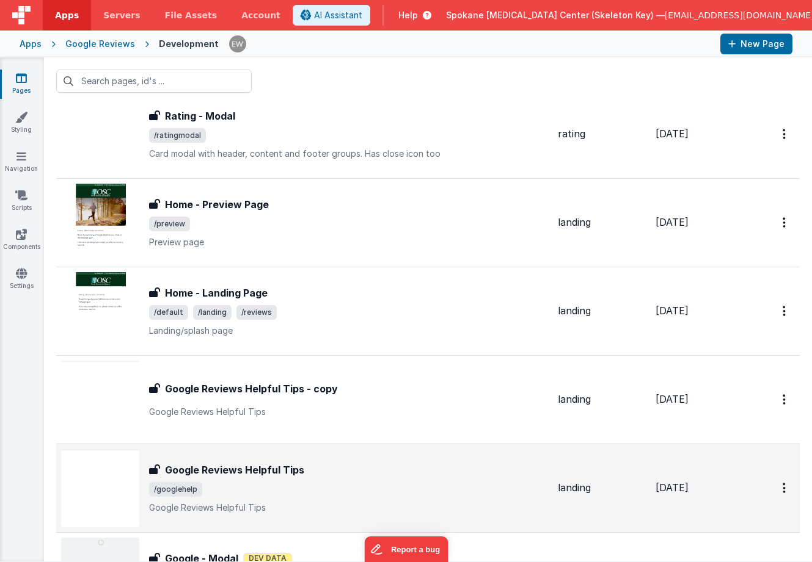
click at [261, 471] on h3 "Google Reviews Helpful Tips" at bounding box center [234, 470] width 139 height 15
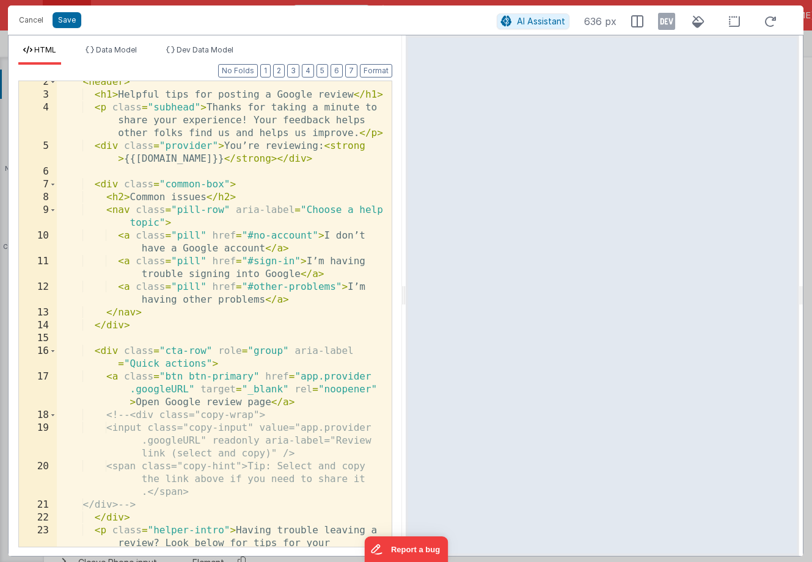
scroll to position [37, 0]
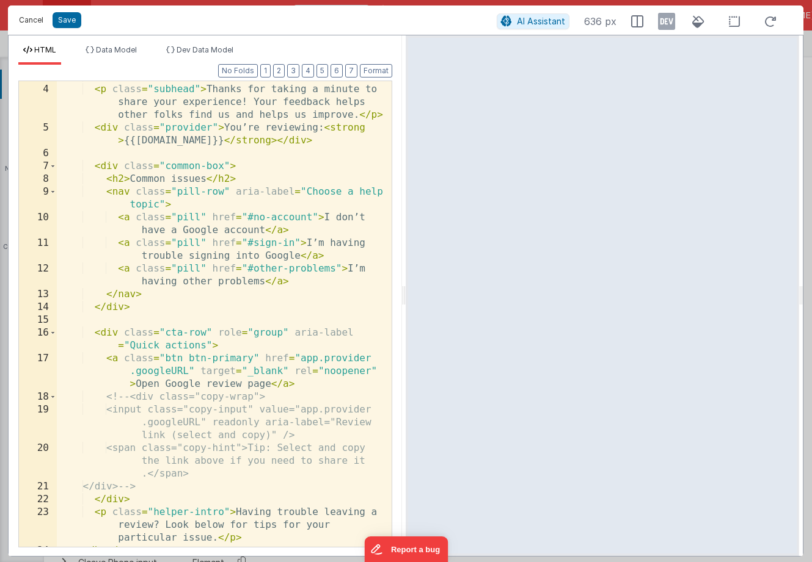
click at [31, 17] on button "Cancel" at bounding box center [31, 20] width 37 height 17
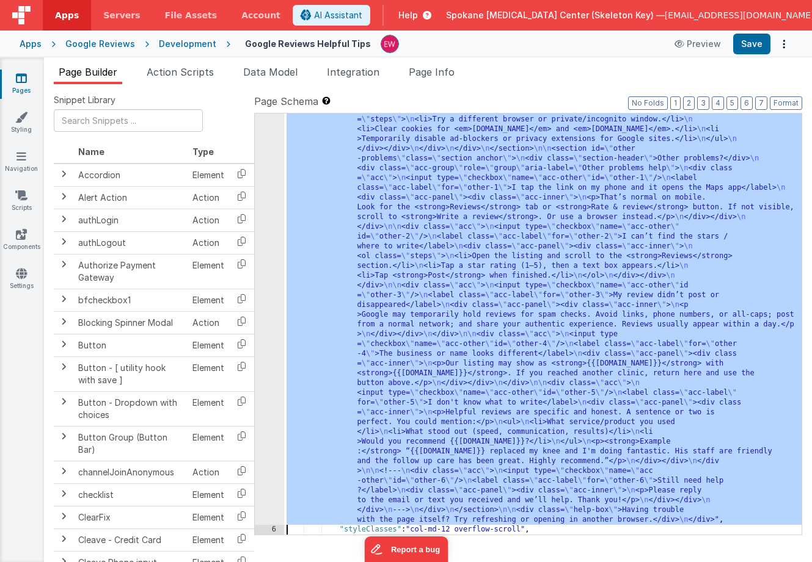
click at [479, 341] on div ""html" : " <div class= \" container \" > \n <header> \n <h1>Helpful tips for po…" at bounding box center [542, 287] width 517 height 1340
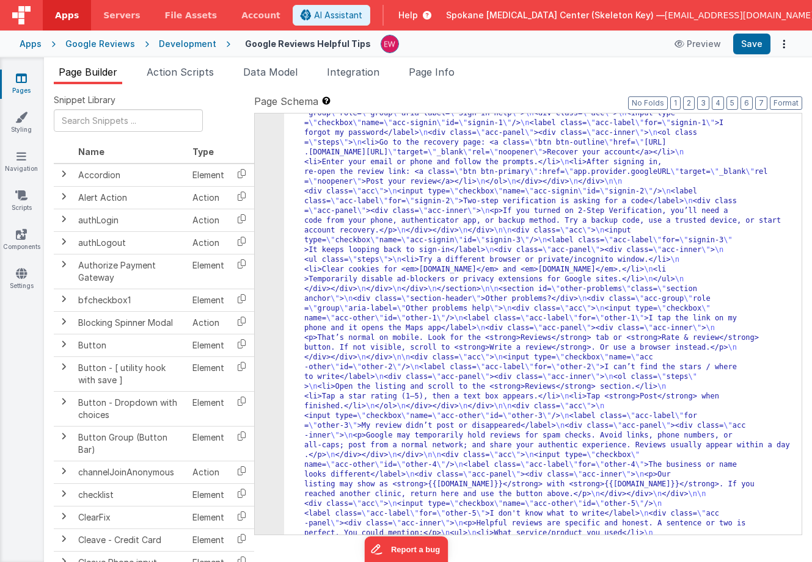
scroll to position [0, 0]
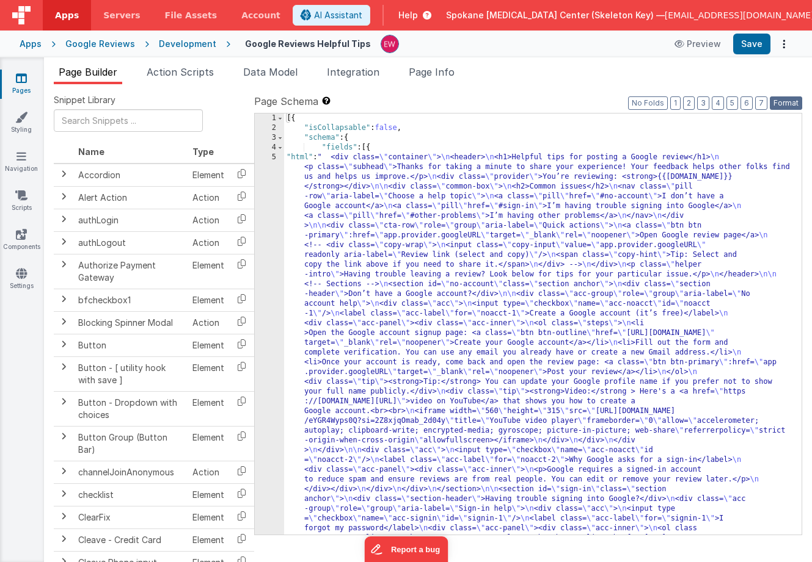
click at [788, 103] on button "Format" at bounding box center [785, 102] width 32 height 13
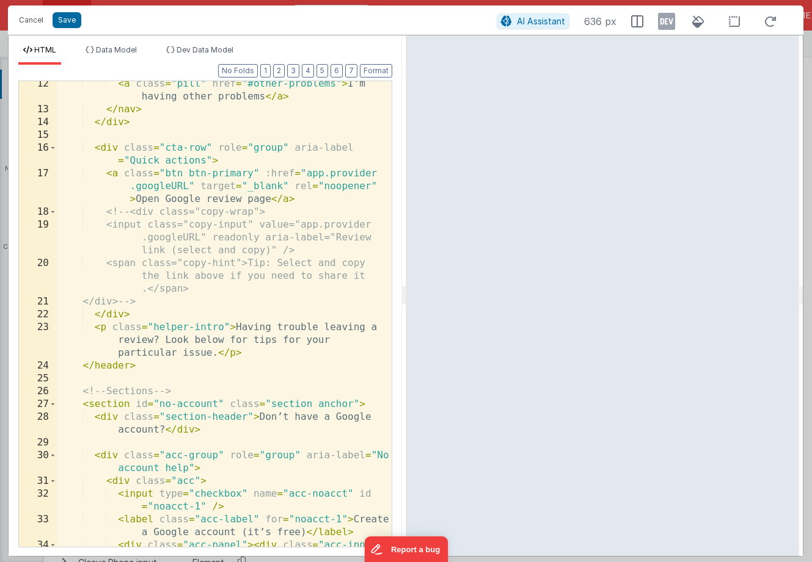
scroll to position [211, 0]
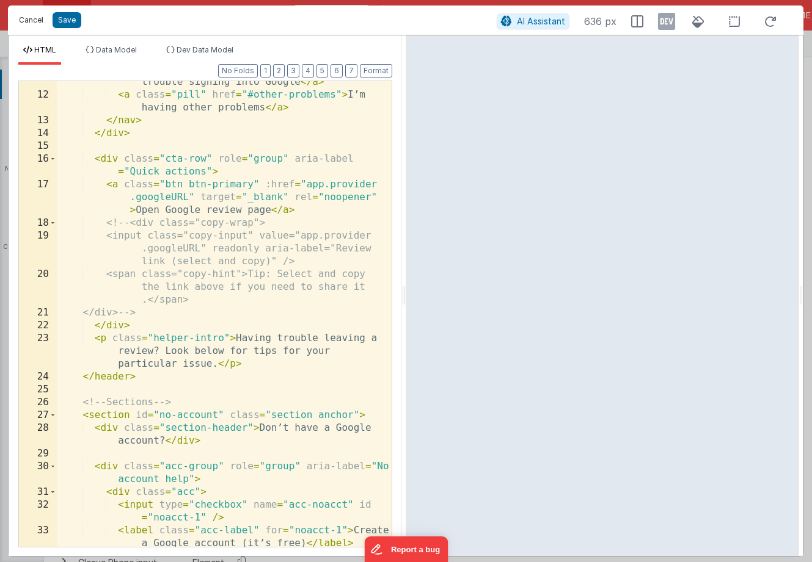
click at [34, 20] on button "Cancel" at bounding box center [31, 20] width 37 height 17
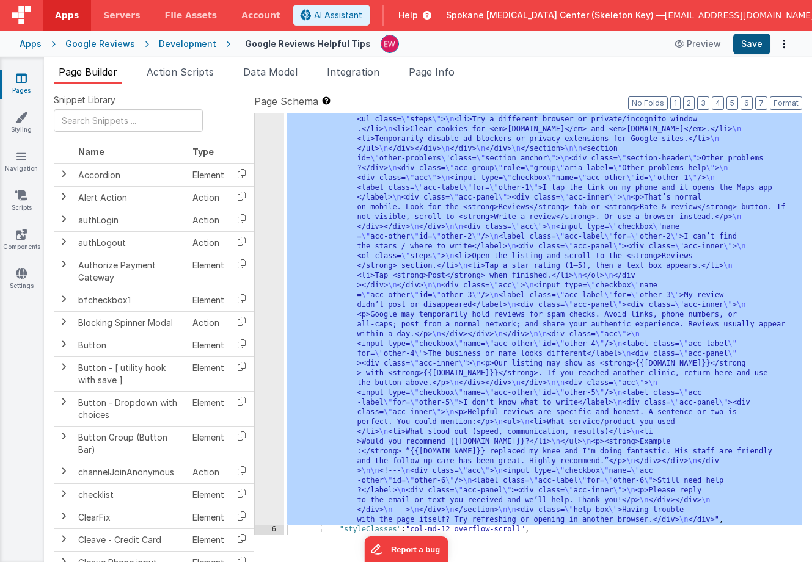
click at [757, 45] on button "Save" at bounding box center [751, 44] width 37 height 21
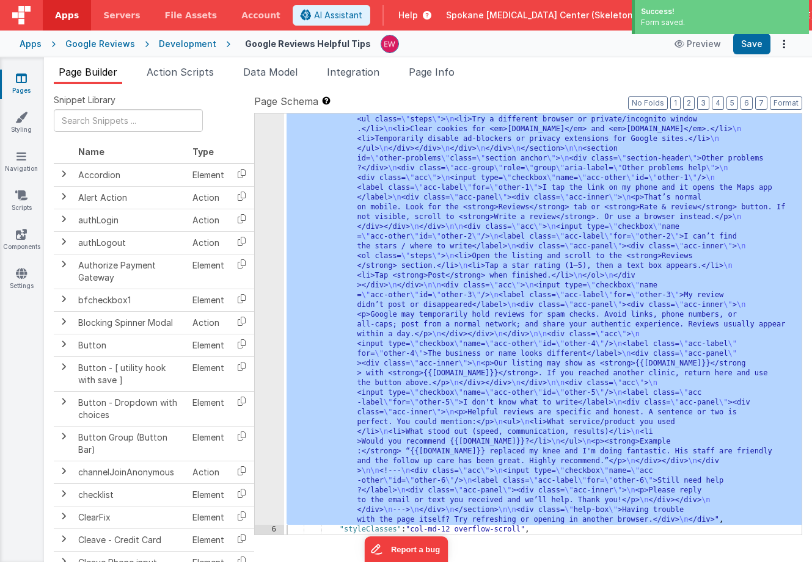
click at [109, 47] on div "Google Reviews" at bounding box center [100, 44] width 70 height 12
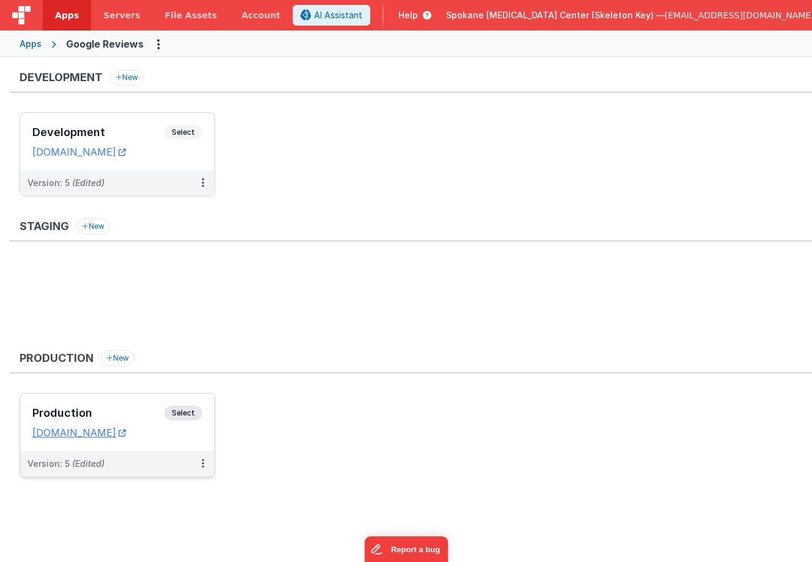
click at [183, 414] on span "Select" at bounding box center [183, 413] width 38 height 15
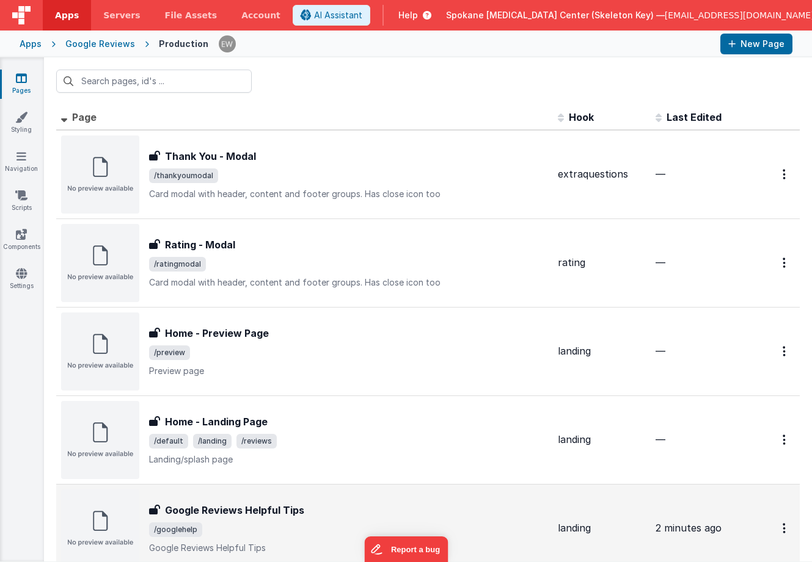
click at [269, 510] on h3 "Google Reviews Helpful Tips" at bounding box center [234, 510] width 139 height 15
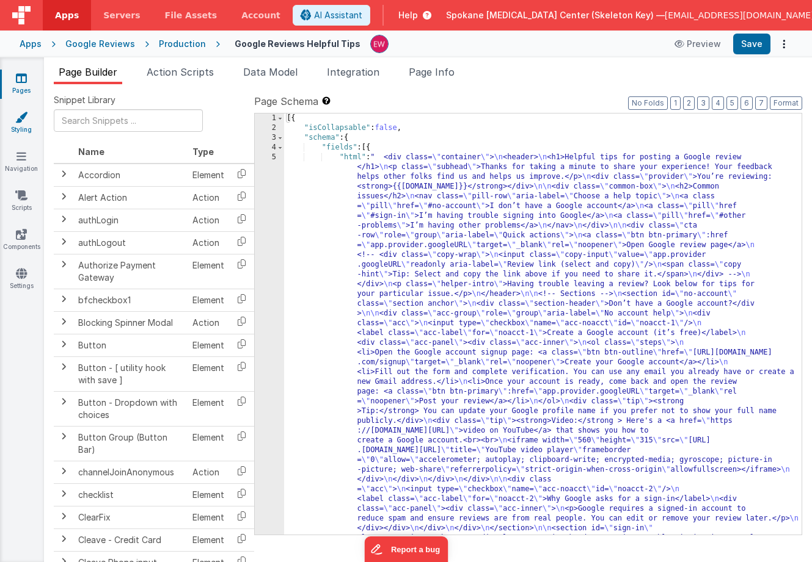
click at [21, 120] on icon at bounding box center [21, 117] width 12 height 12
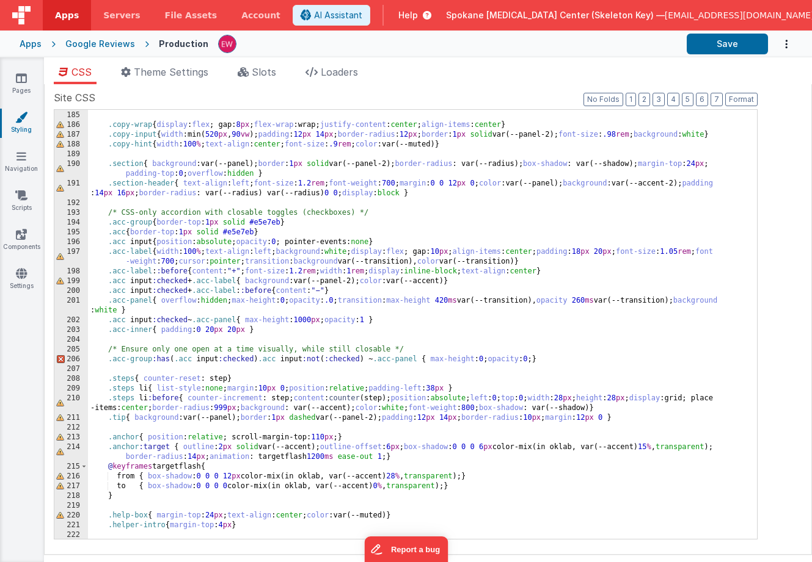
scroll to position [1876, 0]
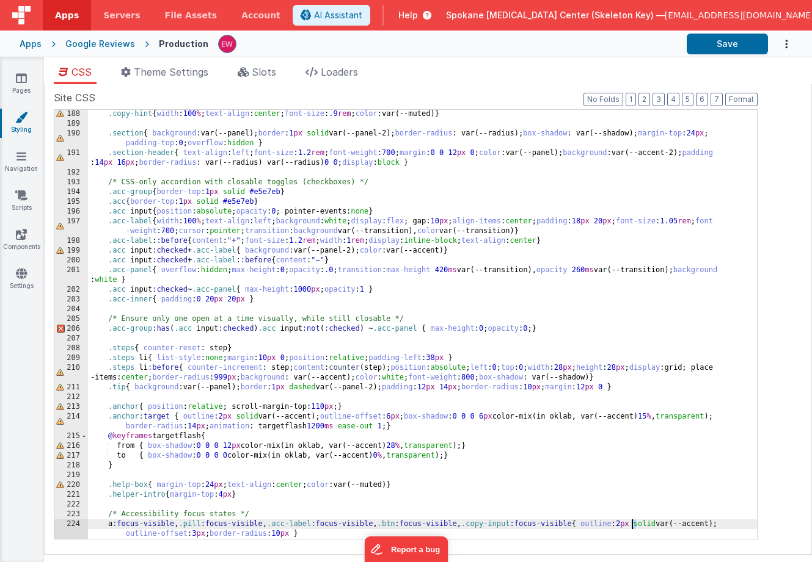
click at [632, 525] on div ".copy-hint { width : 100 % ; text-align : center ; font-size : .9 rem ; color :…" at bounding box center [422, 338] width 669 height 459
click at [733, 46] on button "Save" at bounding box center [726, 44] width 81 height 21
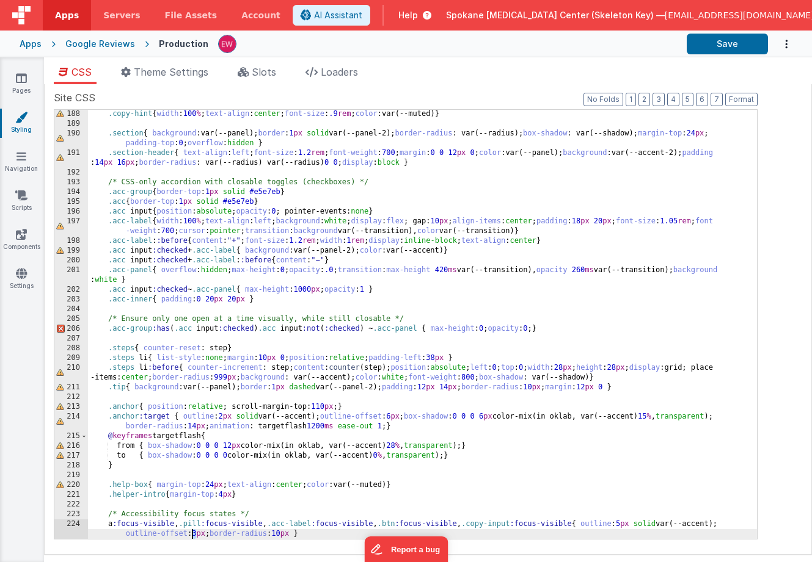
click at [191, 535] on div ".copy-hint { width : 100 % ; text-align : center ; font-size : .9 rem ; color :…" at bounding box center [422, 338] width 669 height 459
click at [713, 45] on button "Save" at bounding box center [726, 44] width 81 height 21
click at [346, 549] on div "Site CSS Format 7 6 5 4 3 2 1 No Folds 188 189 190 191 192 193 194 195 196 197 …" at bounding box center [428, 319] width 768 height 471
click at [343, 519] on div ".copy-hint { width : 100 % ; text-align : center ; font-size : .9 rem ; color :…" at bounding box center [422, 338] width 669 height 459
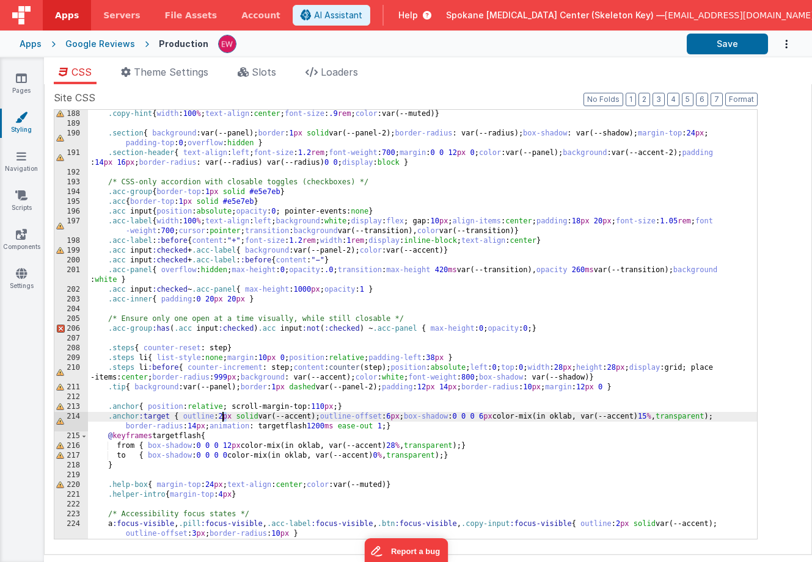
click at [223, 418] on div ".copy-hint { width : 100 % ; text-align : center ; font-size : .9 rem ; color :…" at bounding box center [422, 338] width 669 height 459
click at [730, 42] on button "Save" at bounding box center [726, 44] width 81 height 21
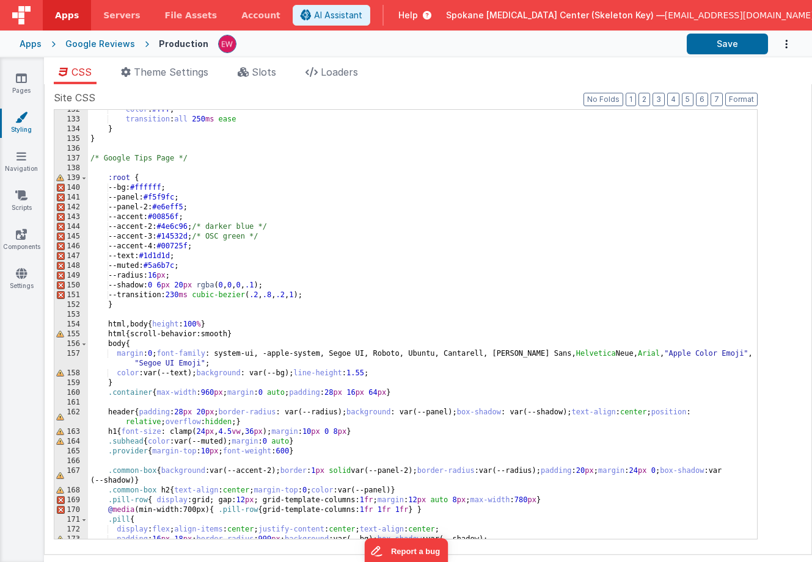
scroll to position [1285, 0]
click at [217, 249] on div "color : #fff ; transition : all 250 ms ease } } /* Google Tips Page */ :root { …" at bounding box center [422, 329] width 669 height 449
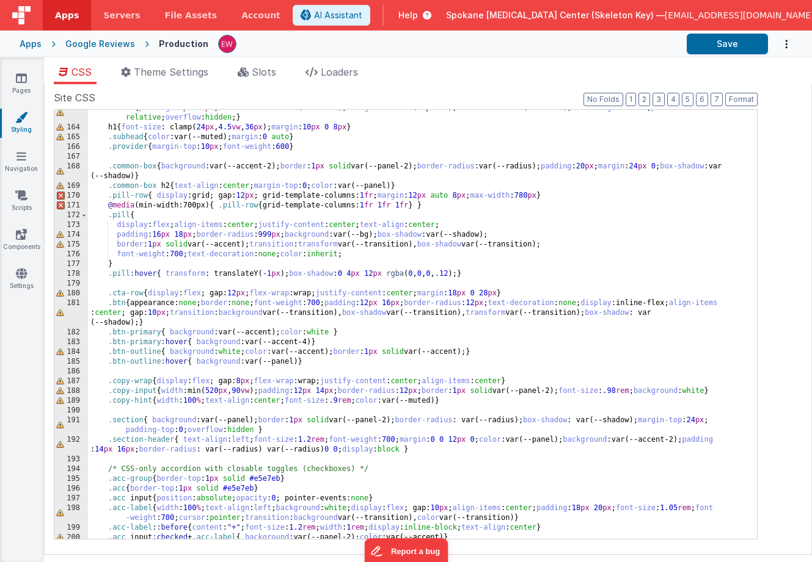
scroll to position [1886, 0]
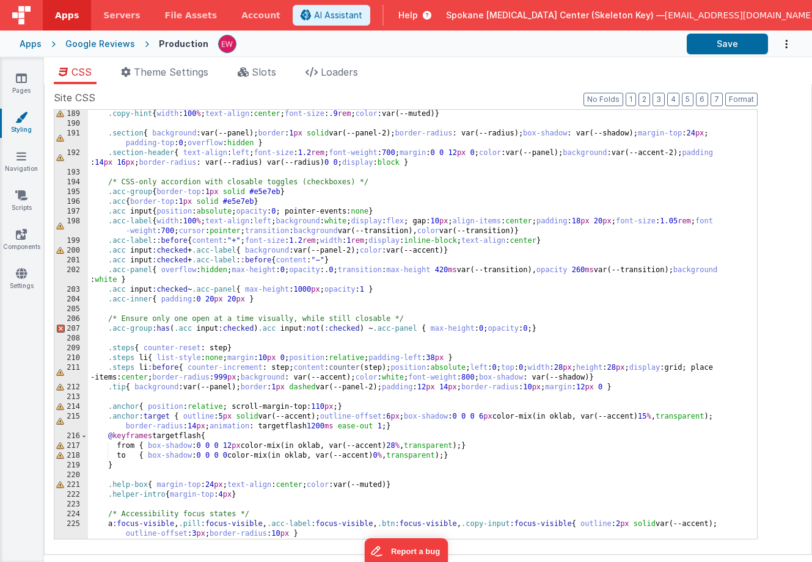
click at [319, 417] on div ".copy-hint { width : 100 % ; text-align : center ; font-size : .9 rem ; color :…" at bounding box center [422, 338] width 669 height 459
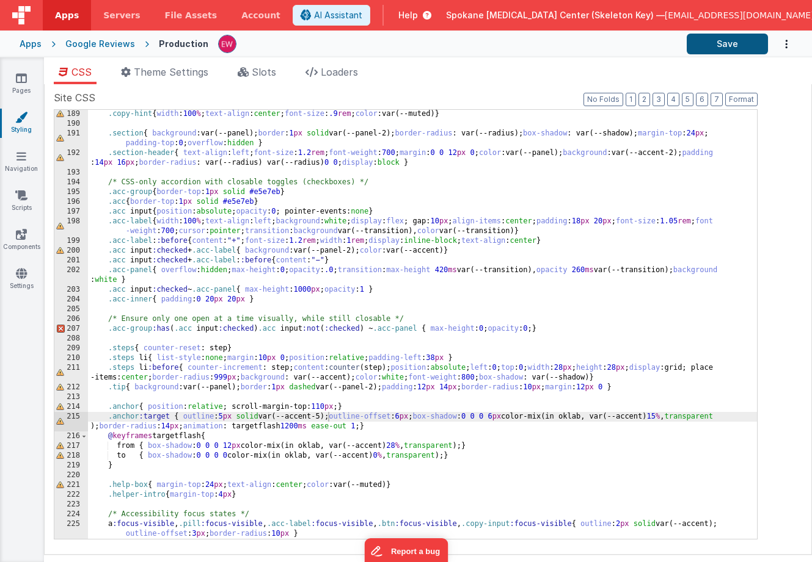
click at [727, 45] on button "Save" at bounding box center [726, 44] width 81 height 21
click at [330, 416] on div ".copy-hint { width : 100 % ; text-align : center ; font-size : .9 rem ; color :…" at bounding box center [422, 338] width 669 height 459
click at [663, 416] on div ".copy-hint { width : 100 % ; text-align : center ; font-size : .9 rem ; color :…" at bounding box center [422, 338] width 669 height 459
drag, startPoint x: 687, startPoint y: 418, endPoint x: 678, endPoint y: 418, distance: 9.2
click at [678, 418] on div ".copy-hint { width : 100 % ; text-align : center ; font-size : .9 rem ; color :…" at bounding box center [422, 338] width 669 height 459
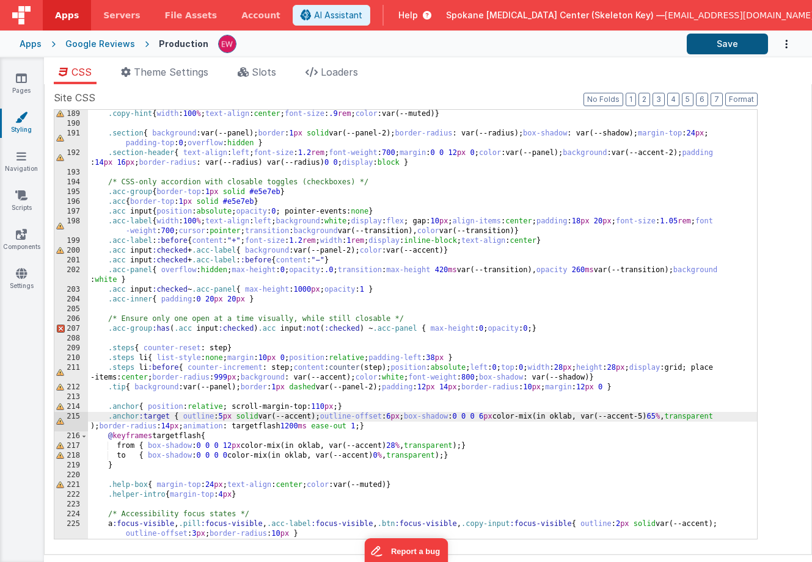
click at [737, 44] on button "Save" at bounding box center [726, 44] width 81 height 21
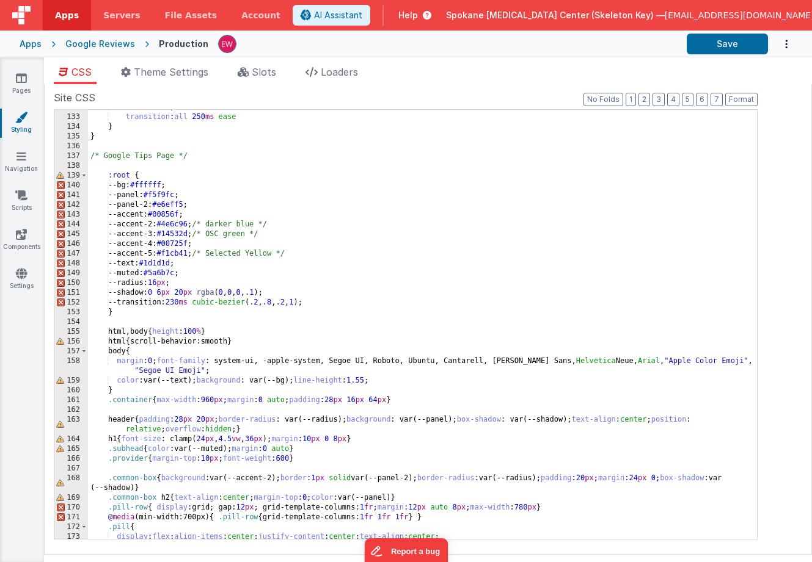
scroll to position [1285, 0]
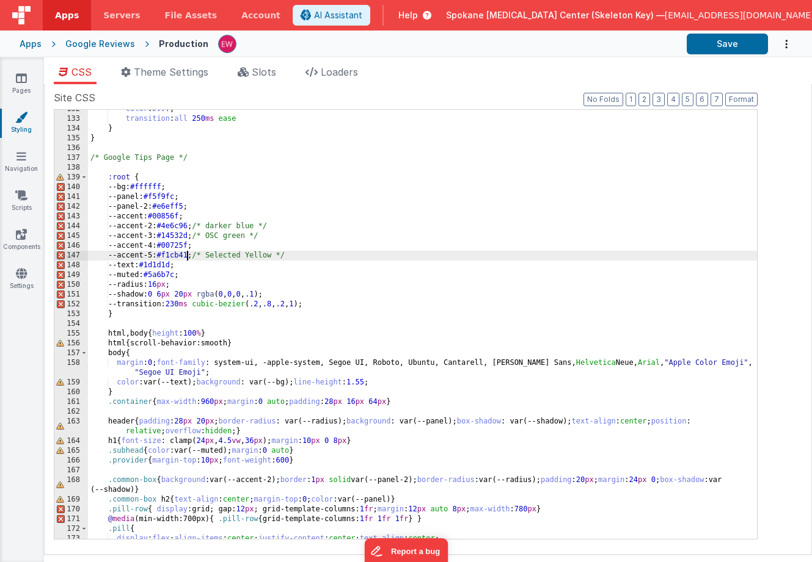
click at [187, 255] on div "color : #fff ; transition : all 250 ms ease } } /* Google Tips Page */ :root { …" at bounding box center [422, 328] width 669 height 449
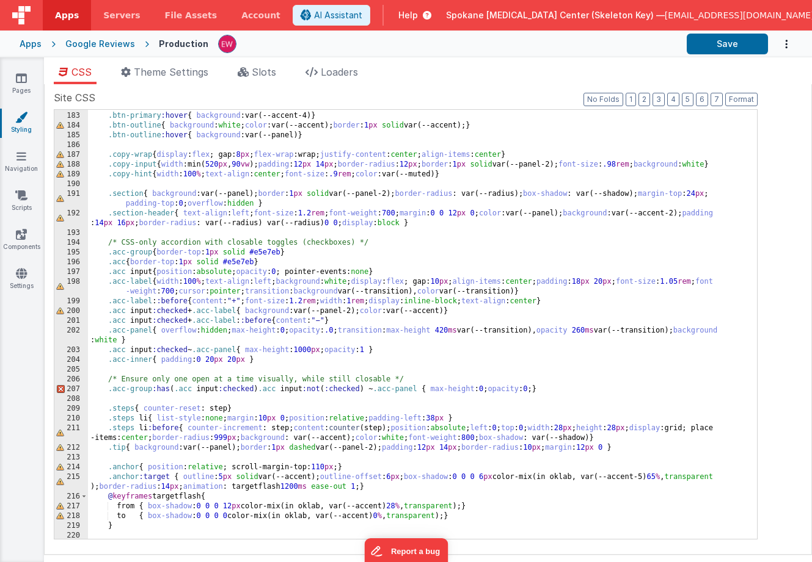
scroll to position [1886, 0]
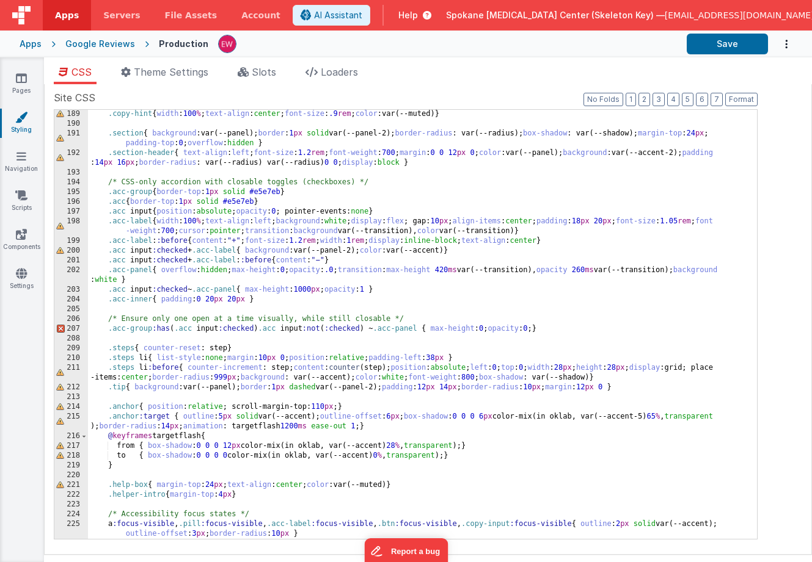
click at [321, 416] on div ".copy-hint { width : 100 % ; text-align : center ; font-size : .9 rem ; color :…" at bounding box center [422, 338] width 669 height 459
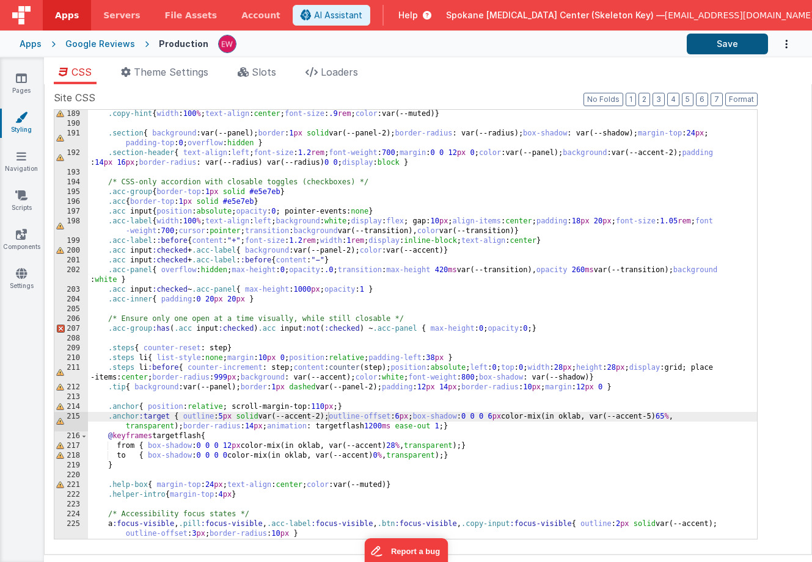
click at [732, 42] on button "Save" at bounding box center [726, 44] width 81 height 21
click at [227, 418] on div ".copy-hint { width : 100 % ; text-align : center ; font-size : .9 rem ; color :…" at bounding box center [422, 338] width 669 height 459
click at [513, 419] on div ".copy-hint { width : 100 % ; text-align : center ; font-size : .9 rem ; color :…" at bounding box center [422, 338] width 669 height 459
click at [410, 418] on div ".copy-hint { width : 100 % ; text-align : center ; font-size : .9 rem ; color :…" at bounding box center [422, 338] width 669 height 459
click at [689, 417] on div ".copy-hint { width : 100 % ; text-align : center ; font-size : .9 rem ; color :…" at bounding box center [422, 338] width 669 height 459
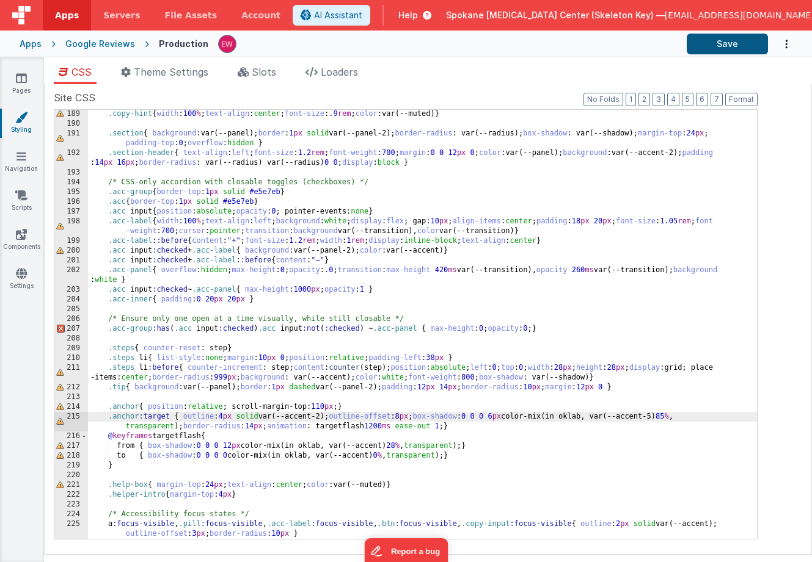
click at [718, 43] on button "Save" at bounding box center [726, 44] width 81 height 21
click at [383, 426] on div ".copy-hint { width : 100 % ; text-align : center ; font-size : .9 rem ; color :…" at bounding box center [422, 338] width 669 height 459
click at [727, 41] on button "Save" at bounding box center [726, 44] width 81 height 21
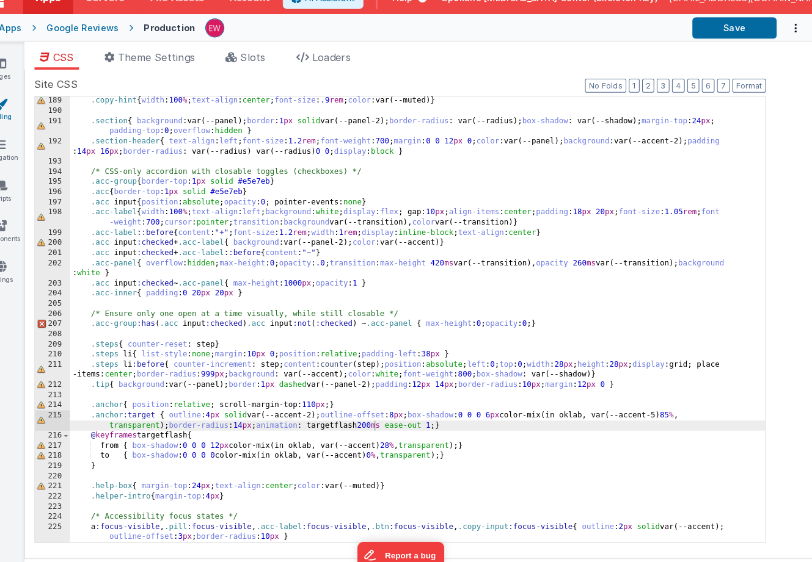
scroll to position [1886, 0]
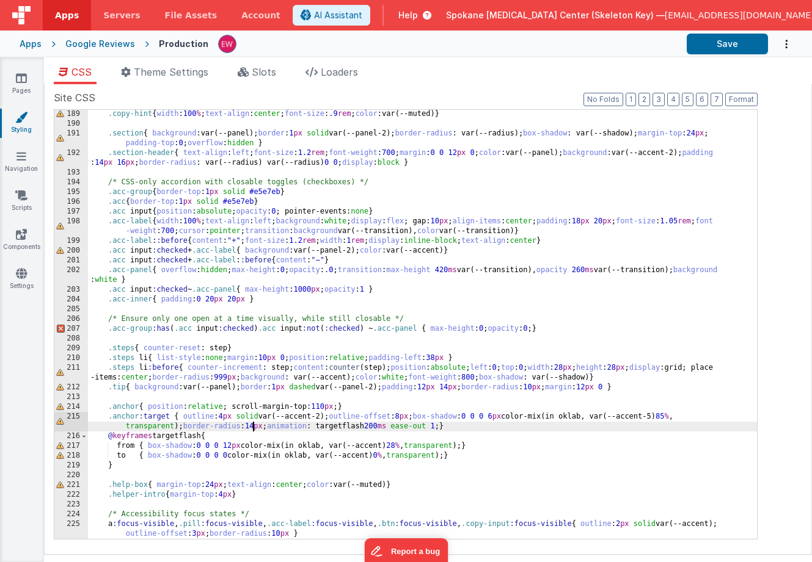
click at [253, 427] on div ".copy-hint { width : 100 % ; text-align : center ; font-size : .9 rem ; color :…" at bounding box center [422, 338] width 669 height 459
click at [514, 417] on div ".copy-hint { width : 100 % ; text-align : center ; font-size : .9 rem ; color :…" at bounding box center [422, 338] width 669 height 459
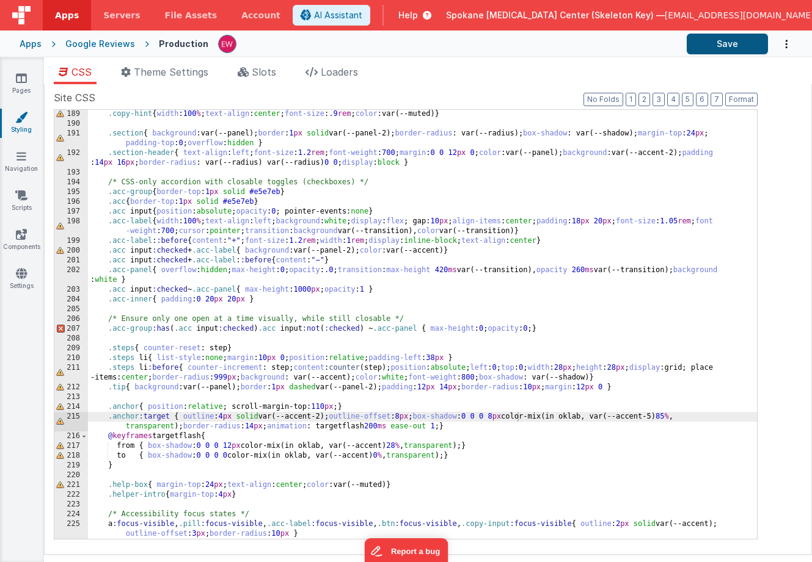
click at [733, 44] on button "Save" at bounding box center [726, 44] width 81 height 21
click at [517, 420] on div ".copy-hint { width : 100 % ; text-align : center ; font-size : .9 rem ; color :…" at bounding box center [422, 338] width 669 height 459
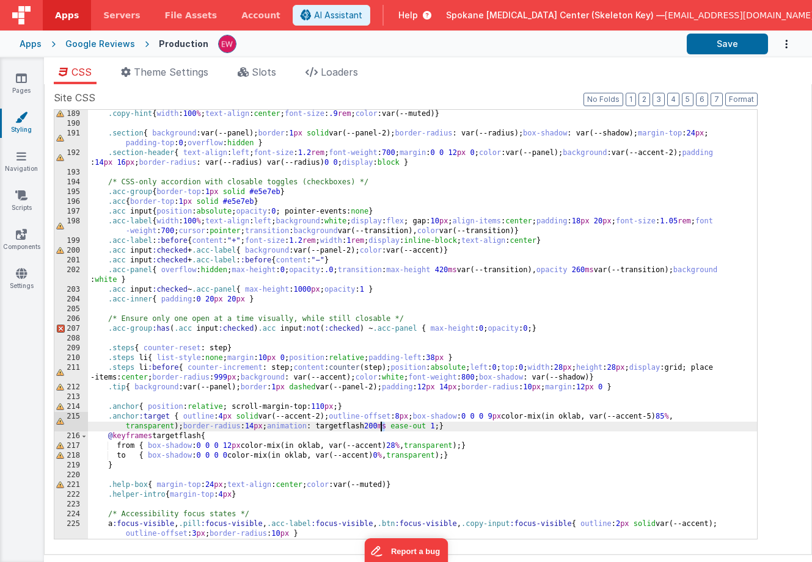
click at [380, 429] on div ".copy-hint { width : 100 % ; text-align : center ; font-size : .9 rem ; color :…" at bounding box center [422, 338] width 669 height 459
click at [713, 43] on button "Save" at bounding box center [726, 44] width 81 height 21
click at [412, 416] on div ".copy-hint { width : 100 % ; text-align : center ; font-size : .9 rem ; color :…" at bounding box center [422, 338] width 669 height 459
click at [517, 415] on div ".copy-hint { width : 100 % ; text-align : center ; font-size : .9 rem ; color :…" at bounding box center [422, 338] width 669 height 459
click at [223, 415] on div ".copy-hint { width : 100 % ; text-align : center ; font-size : .9 rem ; color :…" at bounding box center [422, 338] width 669 height 459
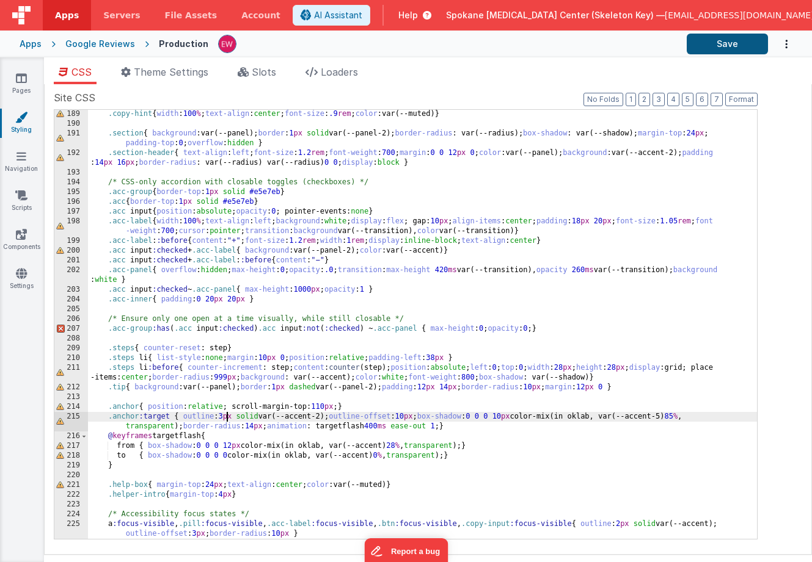
click at [729, 43] on button "Save" at bounding box center [726, 44] width 81 height 21
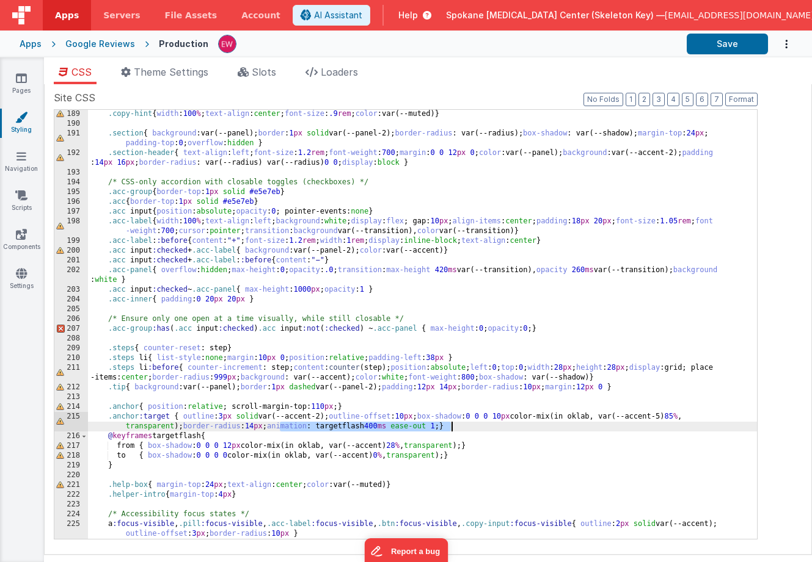
drag, startPoint x: 281, startPoint y: 427, endPoint x: 451, endPoint y: 426, distance: 169.8
click at [451, 426] on div ".copy-hint { width : 100 % ; text-align : center ; font-size : .9 rem ; color :…" at bounding box center [422, 338] width 669 height 459
click at [728, 45] on button "Save" at bounding box center [726, 44] width 81 height 21
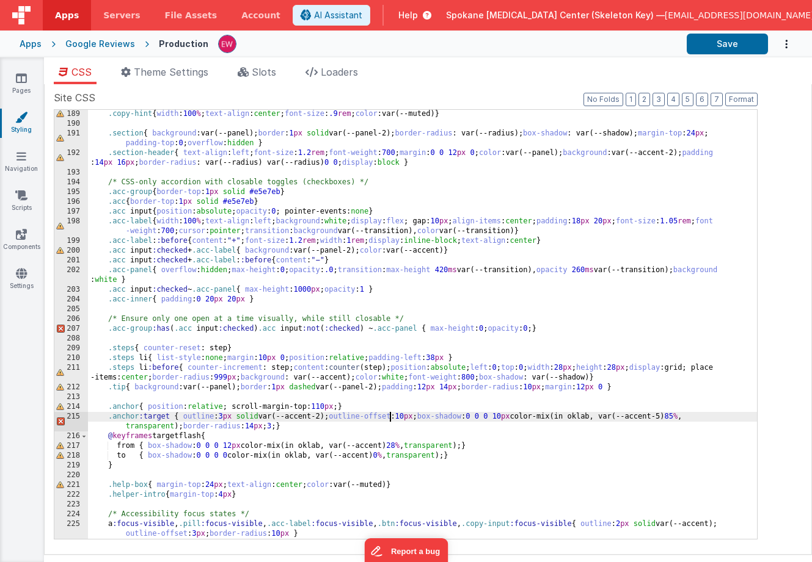
click at [388, 421] on div ".copy-hint { width : 100 % ; text-align : center ; font-size : .9 rem ; color :…" at bounding box center [422, 338] width 669 height 459
click at [280, 425] on div ".copy-hint { width : 100 % ; text-align : center ; font-size : .9 rem ; color :…" at bounding box center [422, 338] width 669 height 459
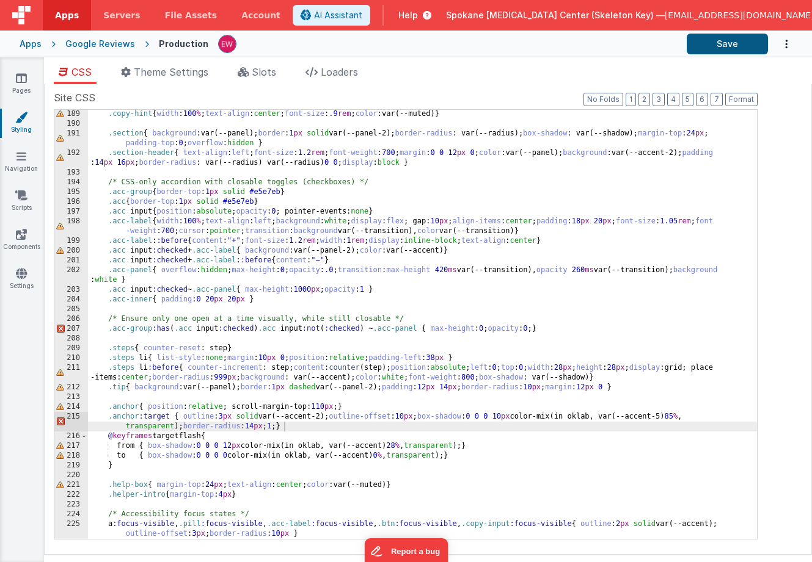
click at [727, 42] on button "Save" at bounding box center [726, 44] width 81 height 21
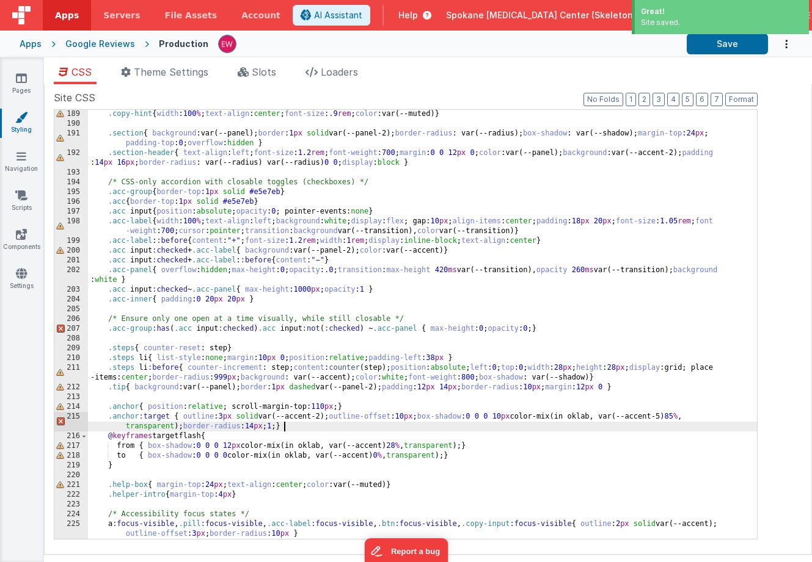
click at [220, 425] on div ".copy-hint { width : 100 % ; text-align : center ; font-size : .9 rem ; color :…" at bounding box center [422, 338] width 669 height 459
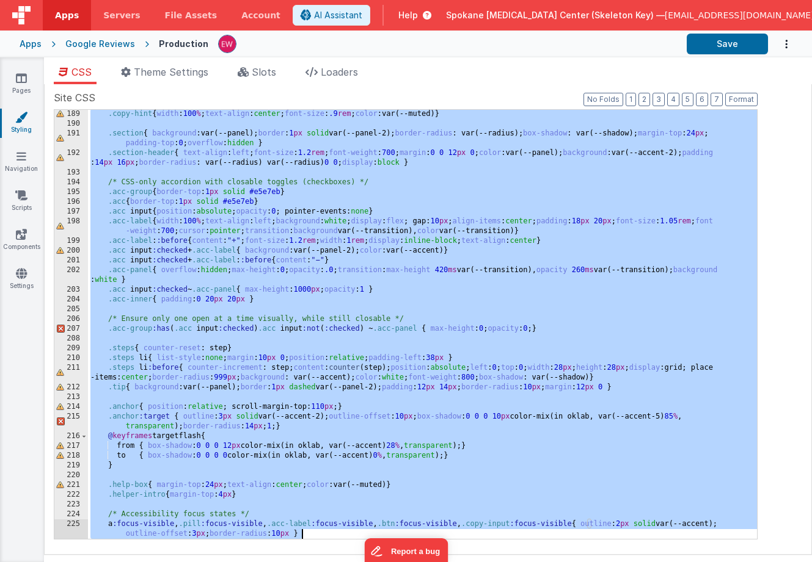
click at [104, 41] on div "Google Reviews" at bounding box center [100, 44] width 70 height 12
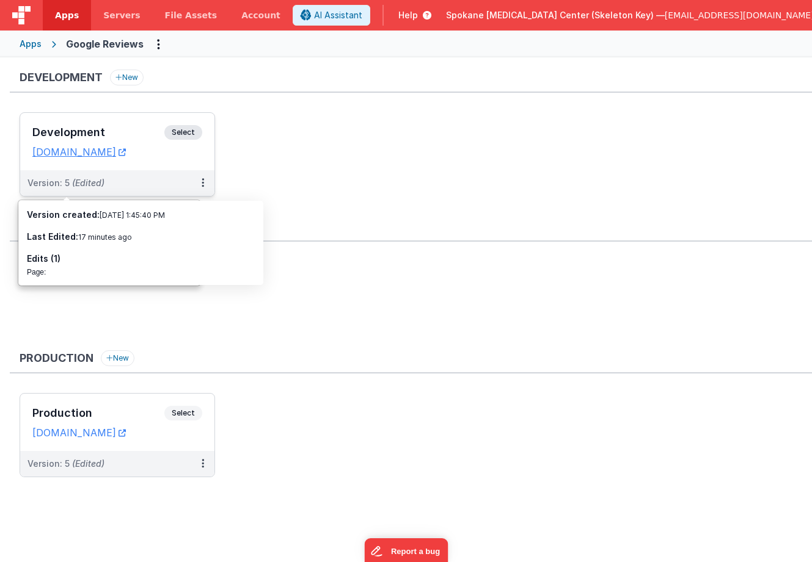
click at [184, 135] on span "Select" at bounding box center [183, 132] width 38 height 15
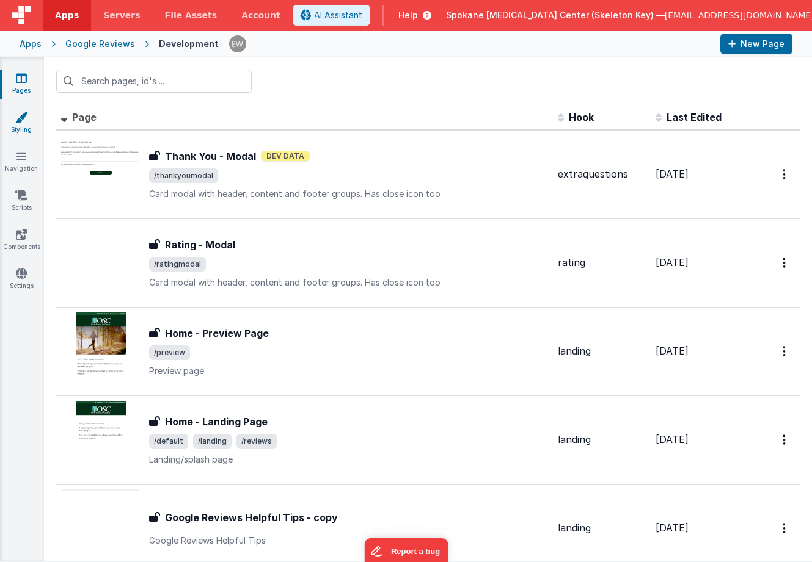
click at [20, 126] on link "Styling" at bounding box center [21, 123] width 44 height 24
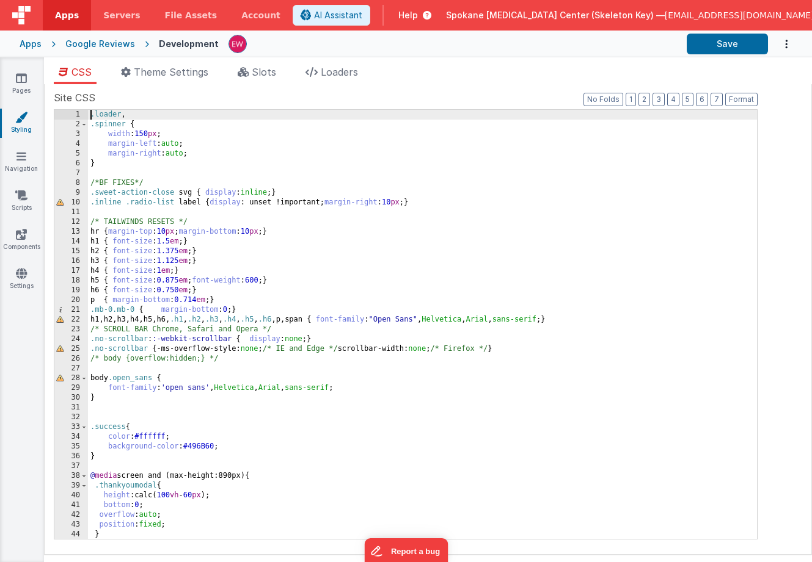
click at [277, 227] on div ".loader , .spinner { width : 150 px ; margin-left : auto ; margin-right : auto …" at bounding box center [422, 334] width 669 height 449
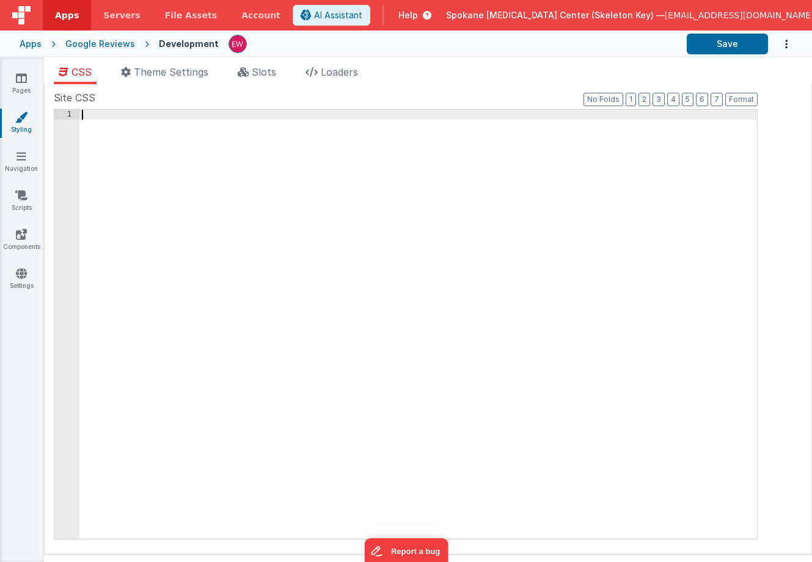
scroll to position [1886, 0]
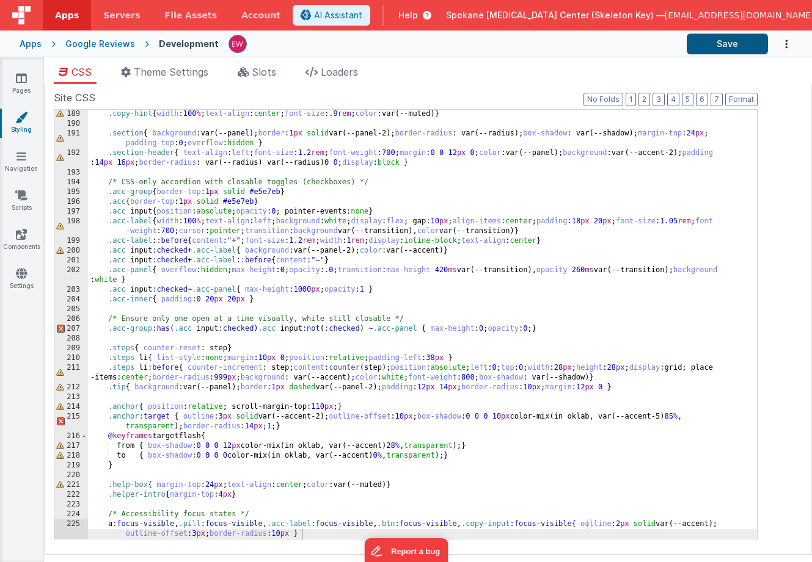
click at [746, 38] on button "Save" at bounding box center [726, 44] width 81 height 21
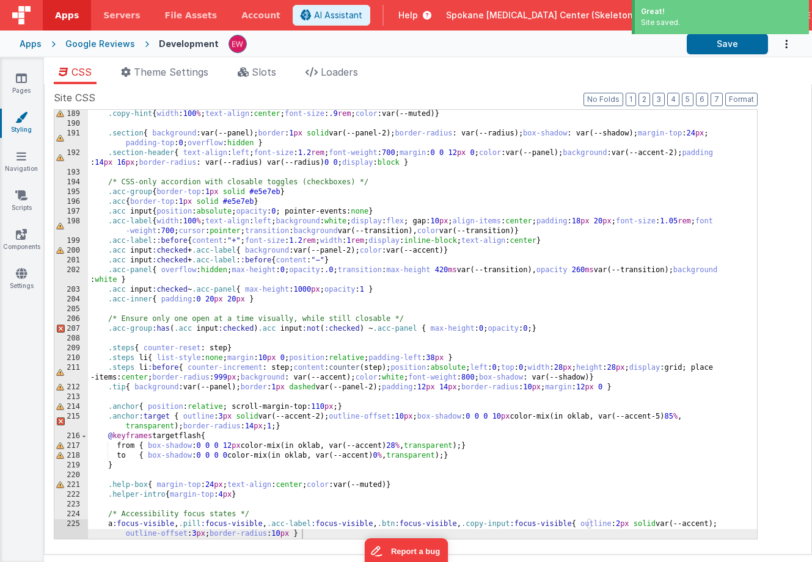
click at [112, 45] on div "Google Reviews" at bounding box center [100, 44] width 70 height 12
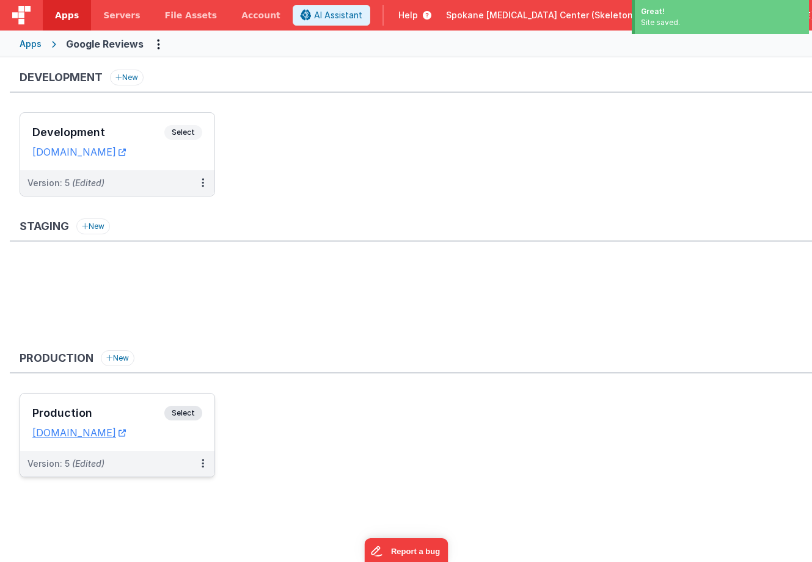
click at [175, 410] on span "Select" at bounding box center [183, 413] width 38 height 15
